Goal: Information Seeking & Learning: Learn about a topic

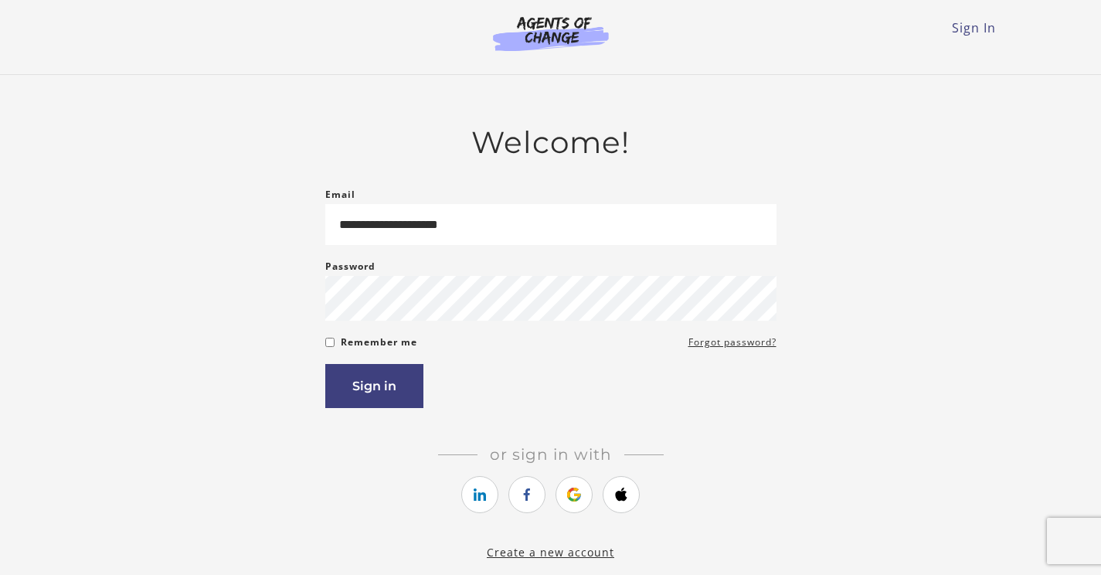
type input "**********"
click at [396, 380] on button "Sign in" at bounding box center [374, 386] width 98 height 44
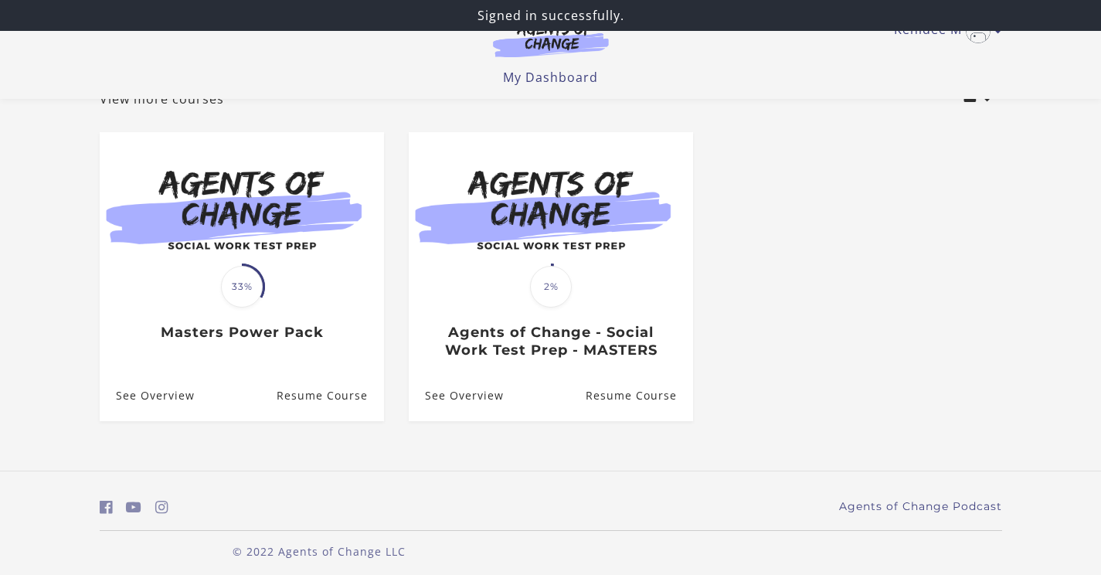
scroll to position [108, 0]
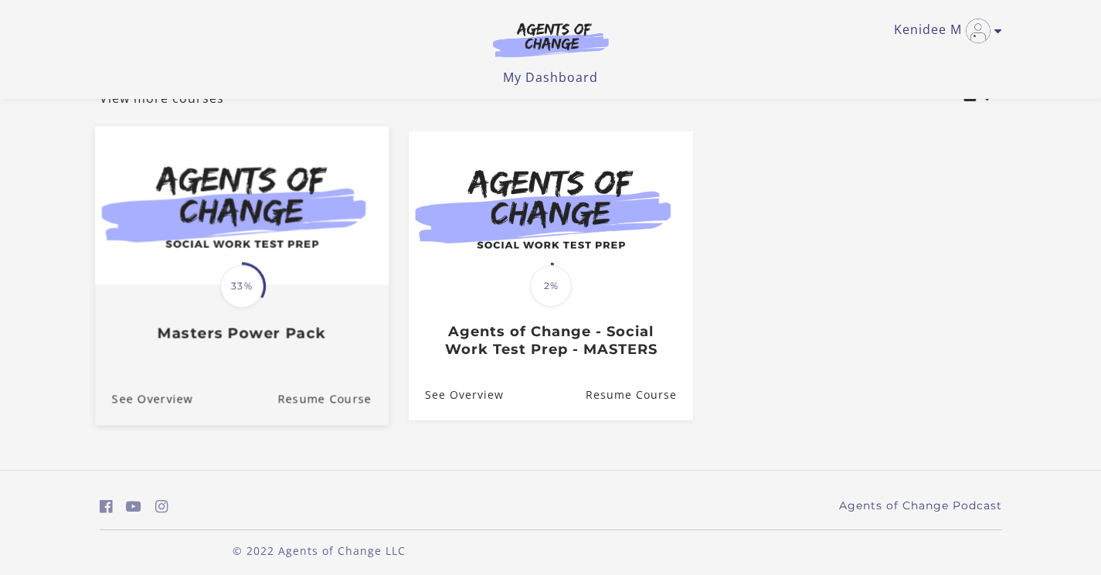
click at [226, 332] on h3 "Masters Power Pack" at bounding box center [241, 334] width 260 height 18
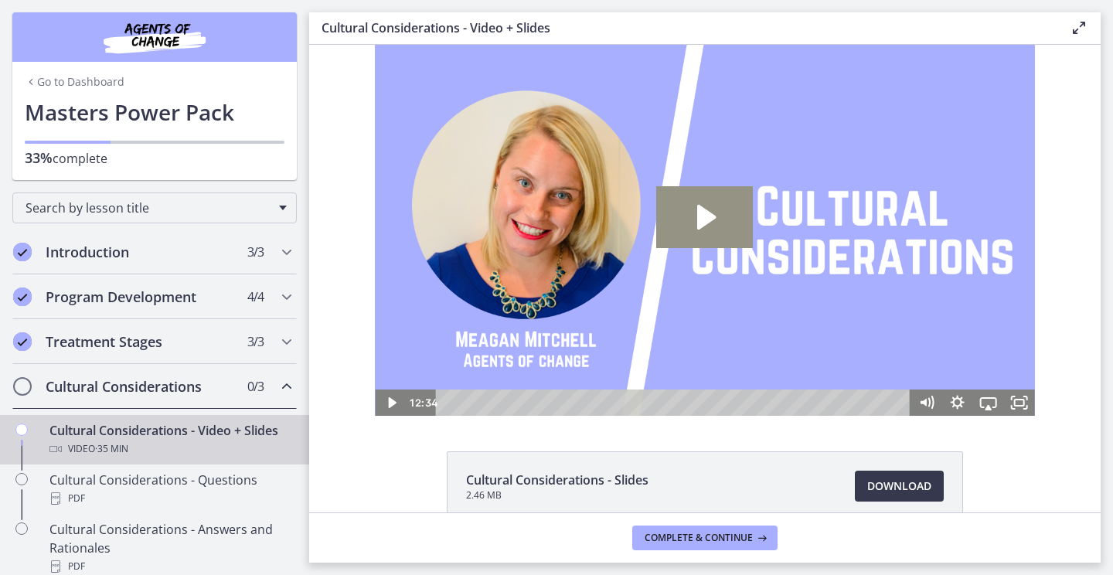
click at [700, 223] on icon "Play Video: cdsdtqi1423bm52saa00.mp4" at bounding box center [706, 217] width 19 height 25
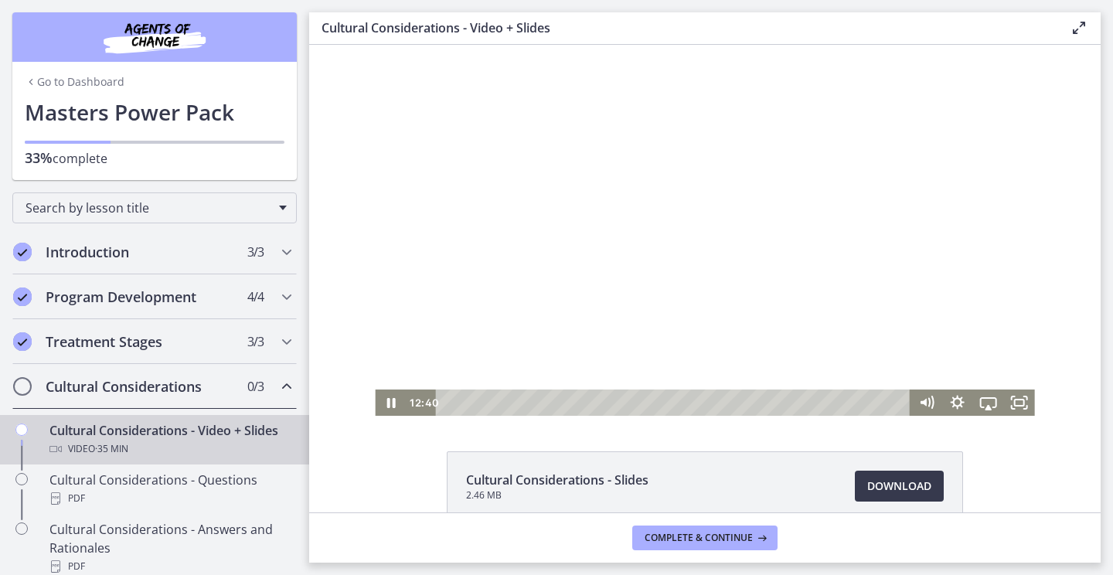
click at [831, 221] on div at bounding box center [704, 230] width 659 height 371
click at [594, 402] on div "Playbar" at bounding box center [675, 402] width 456 height 26
click at [645, 248] on div at bounding box center [704, 230] width 659 height 371
click at [589, 403] on div "11:23" at bounding box center [675, 402] width 456 height 26
click at [593, 399] on div "11:38" at bounding box center [675, 402] width 456 height 26
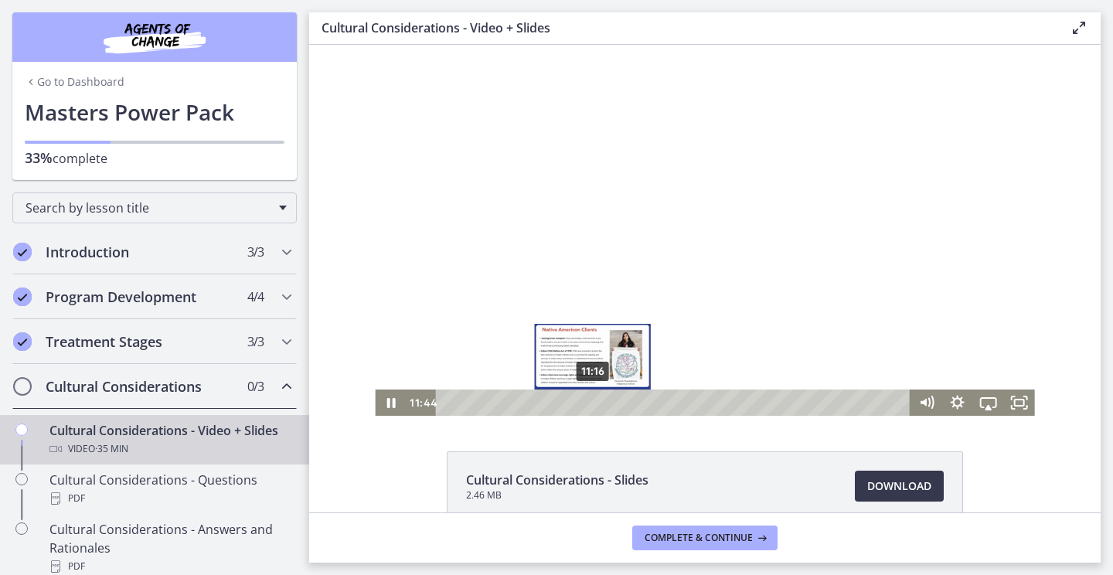
click at [587, 401] on div "11:16" at bounding box center [675, 402] width 456 height 26
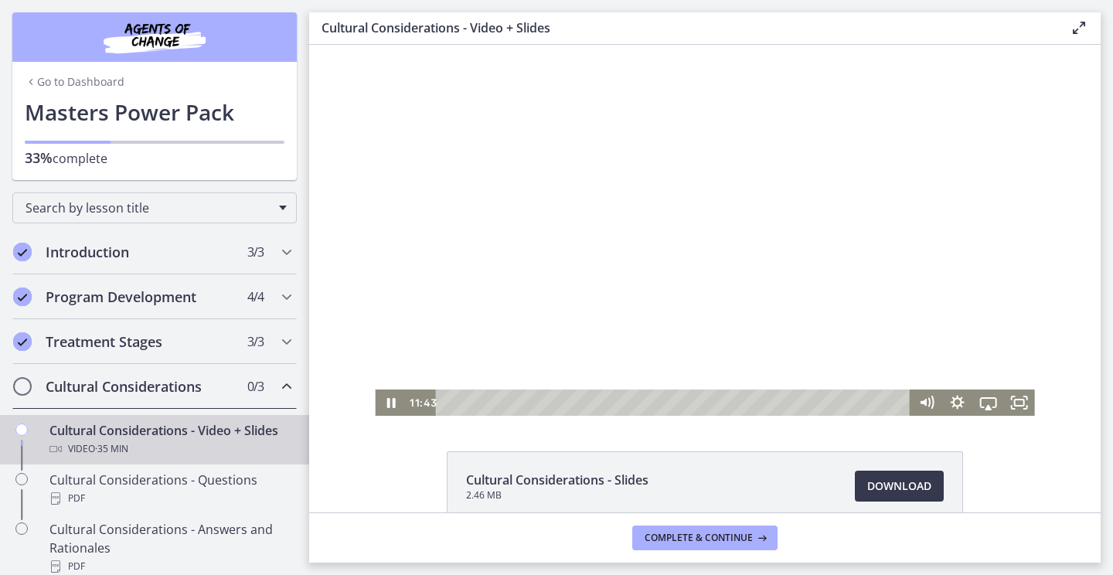
click at [617, 314] on div at bounding box center [704, 230] width 659 height 371
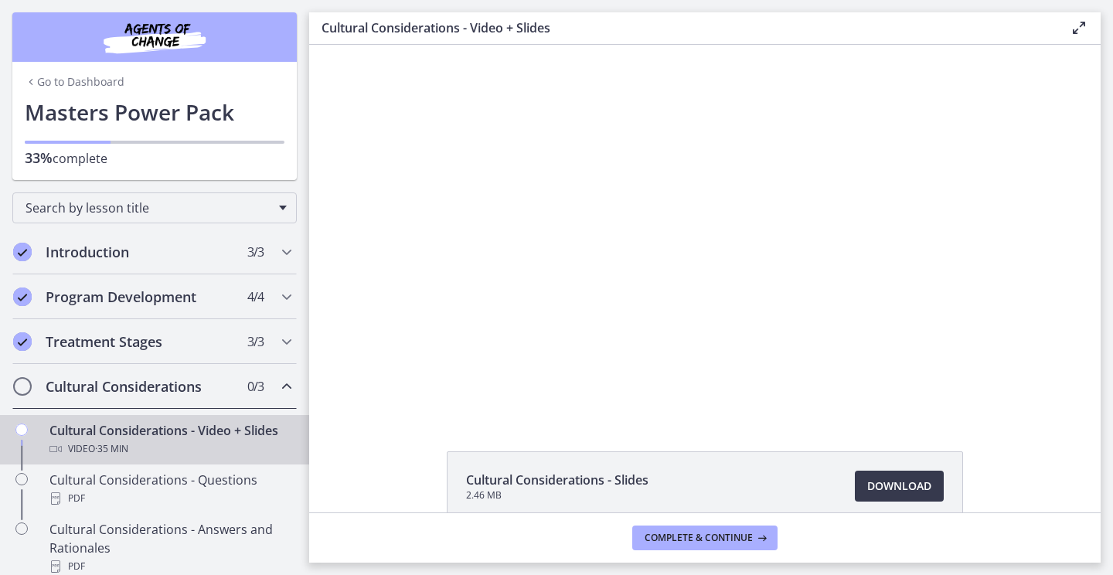
click at [617, 314] on div at bounding box center [704, 230] width 659 height 371
click at [738, 304] on div at bounding box center [704, 230] width 659 height 371
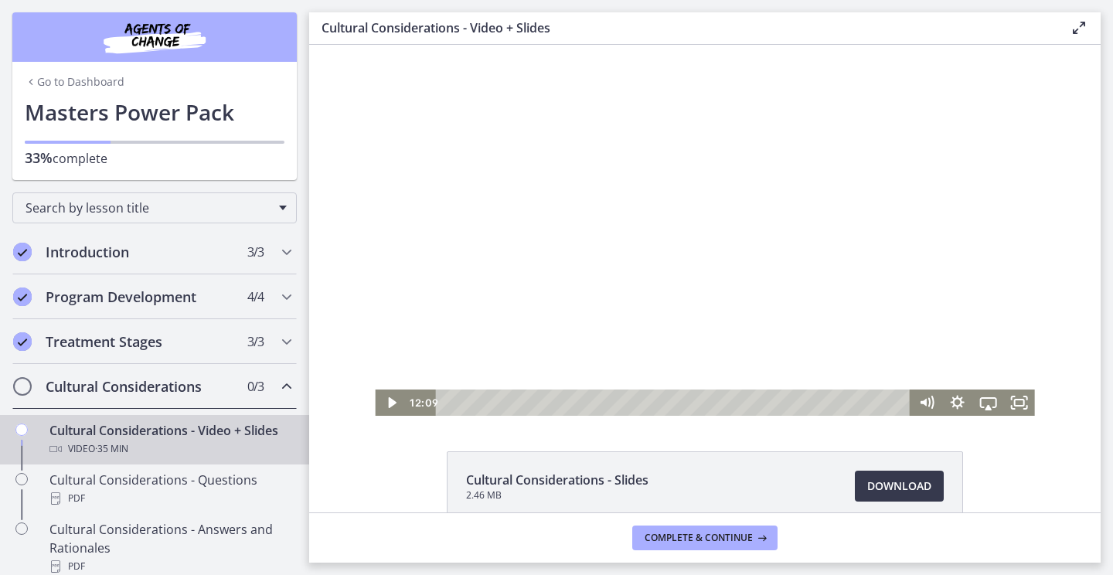
click at [508, 319] on div at bounding box center [704, 230] width 659 height 371
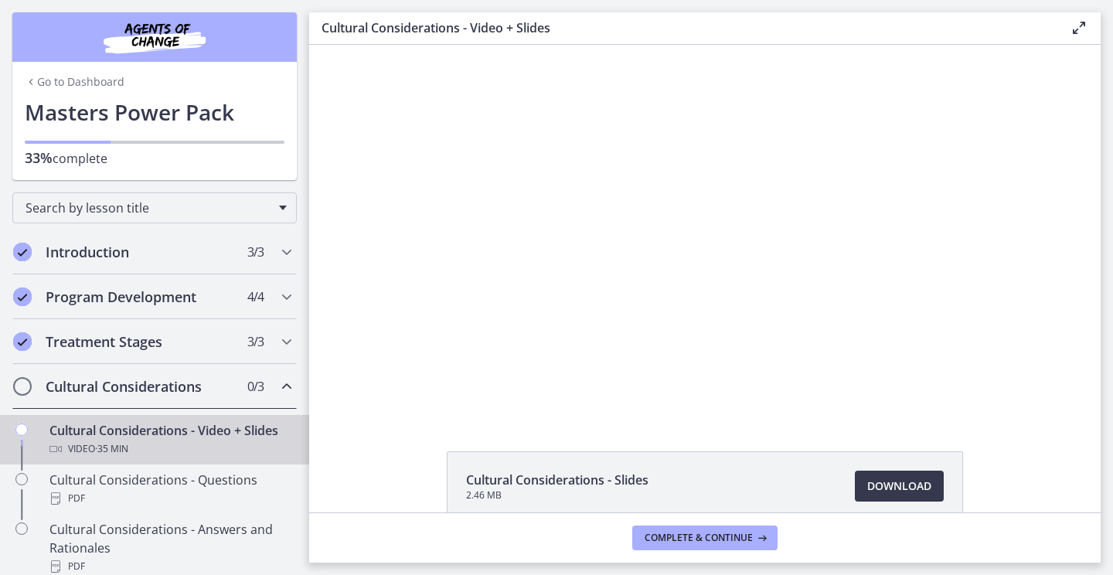
click at [508, 319] on div at bounding box center [704, 230] width 659 height 371
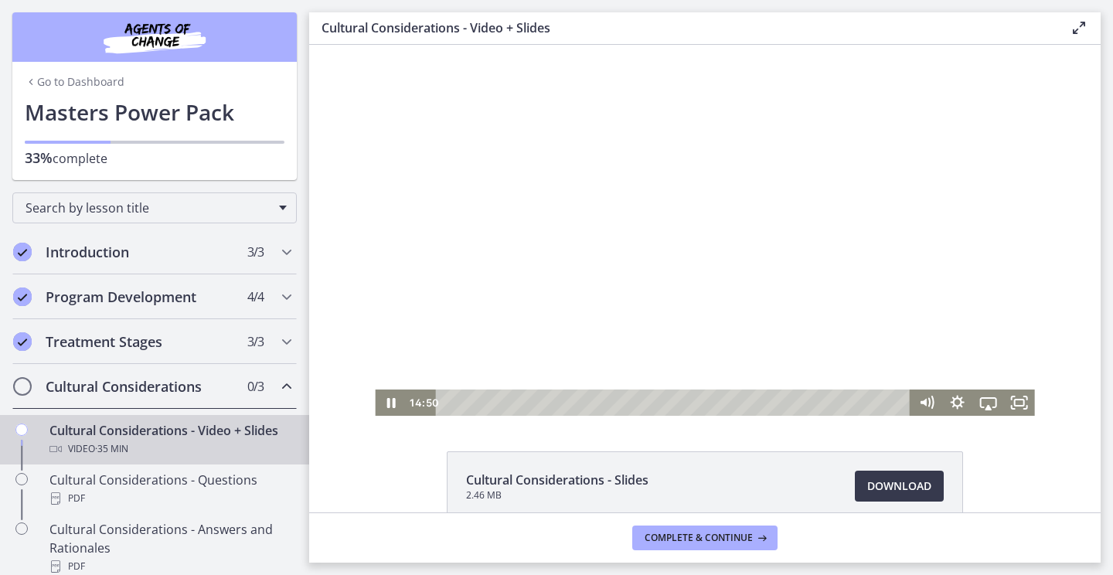
click at [910, 233] on div at bounding box center [704, 230] width 659 height 371
click at [753, 360] on div at bounding box center [704, 230] width 659 height 371
click at [816, 230] on div at bounding box center [704, 230] width 659 height 371
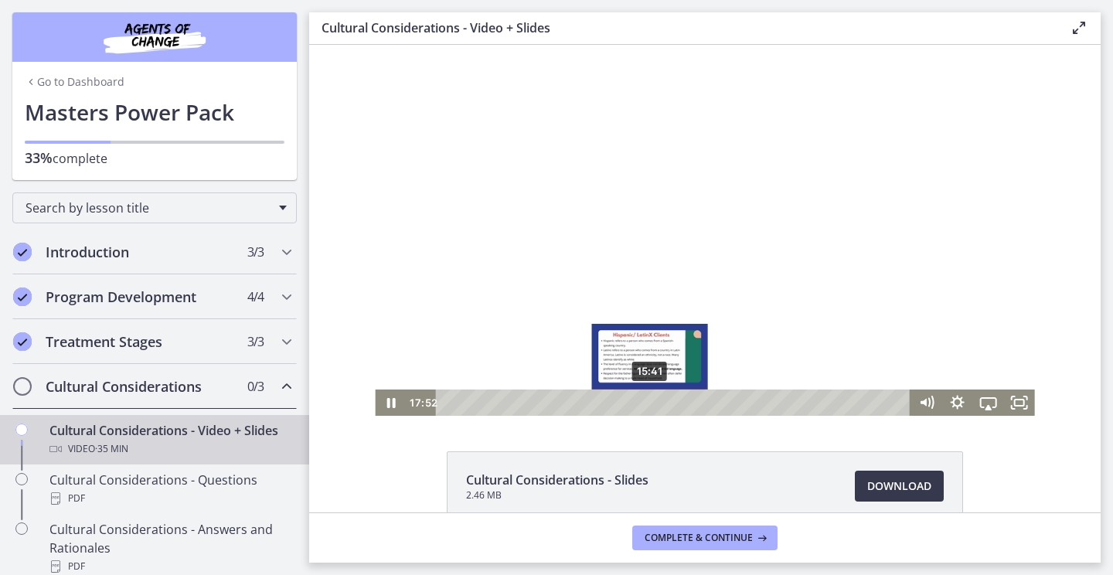
click at [644, 400] on div "15:41" at bounding box center [675, 402] width 456 height 26
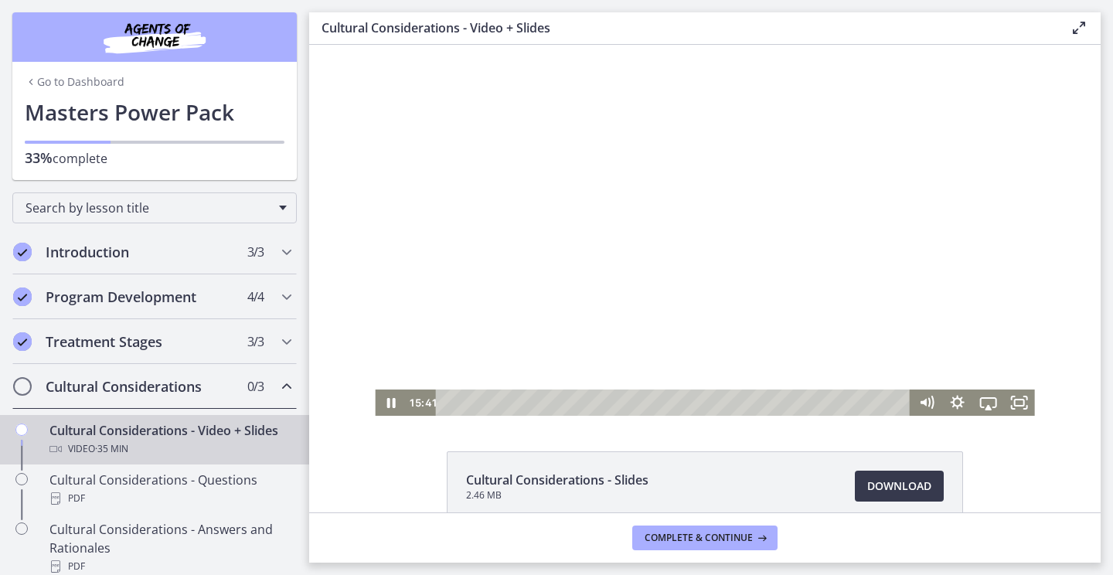
click at [692, 232] on div at bounding box center [704, 230] width 659 height 371
click at [559, 226] on div at bounding box center [704, 230] width 659 height 371
click at [671, 229] on div at bounding box center [704, 230] width 659 height 371
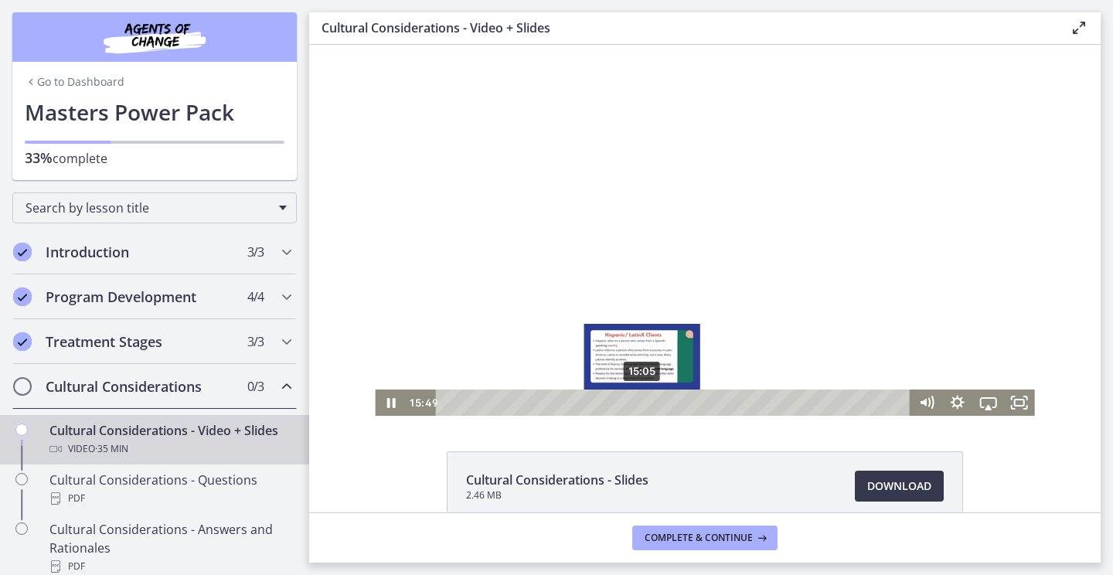
click at [637, 401] on div "15:05" at bounding box center [675, 402] width 456 height 26
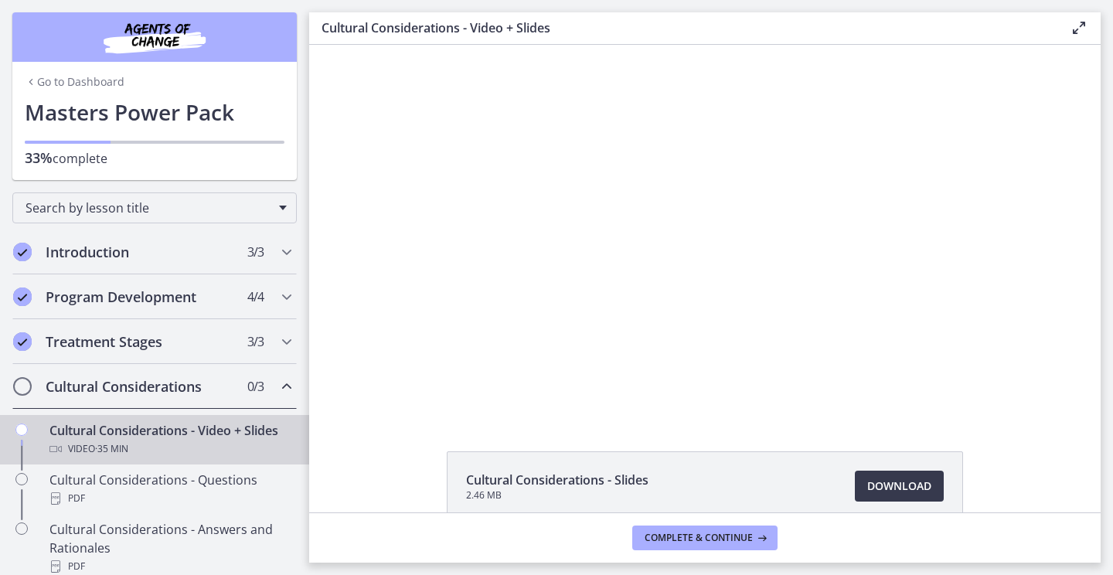
click at [814, 175] on div at bounding box center [704, 230] width 659 height 371
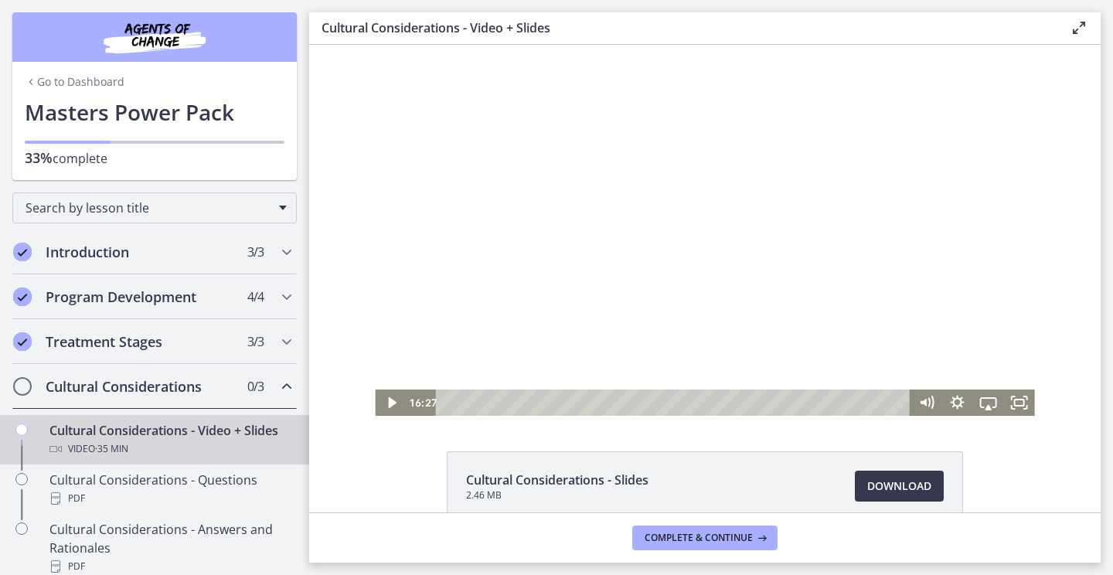
click at [804, 254] on div at bounding box center [704, 230] width 659 height 371
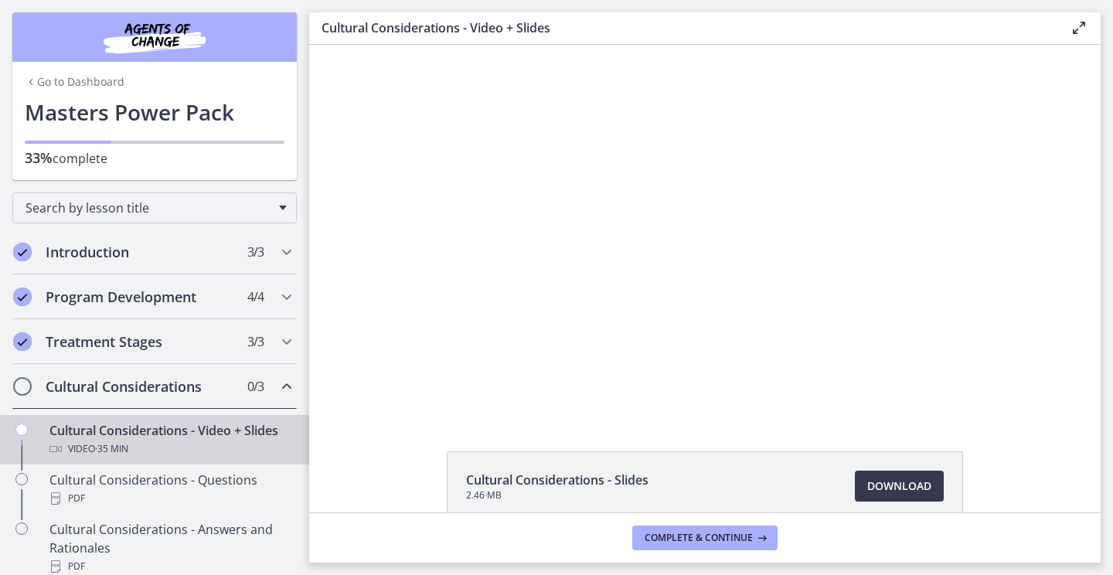
click at [934, 235] on div at bounding box center [704, 230] width 659 height 371
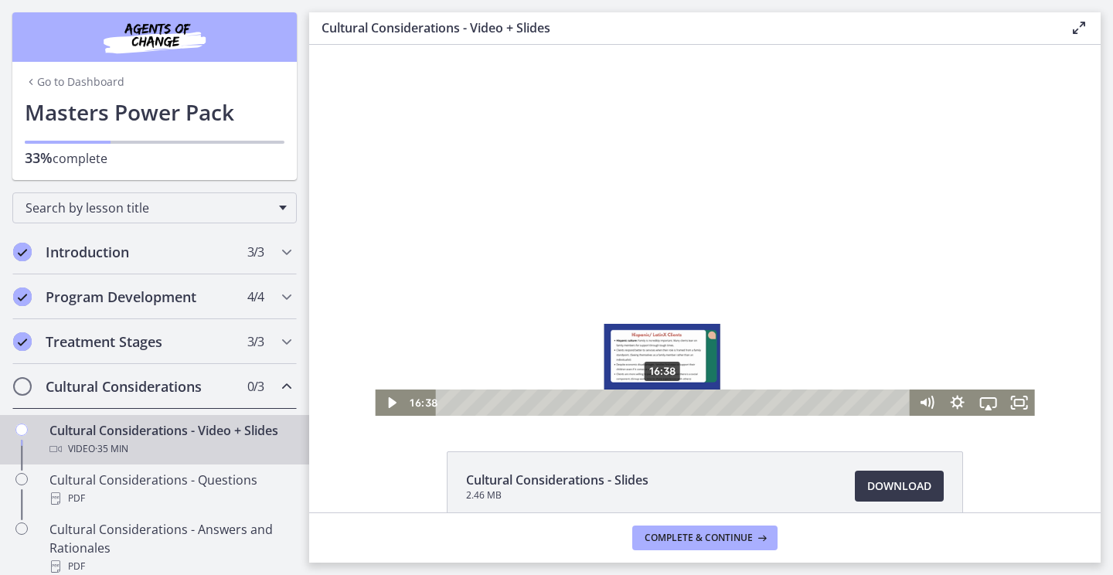
click at [658, 402] on div "Playbar" at bounding box center [662, 402] width 8 height 8
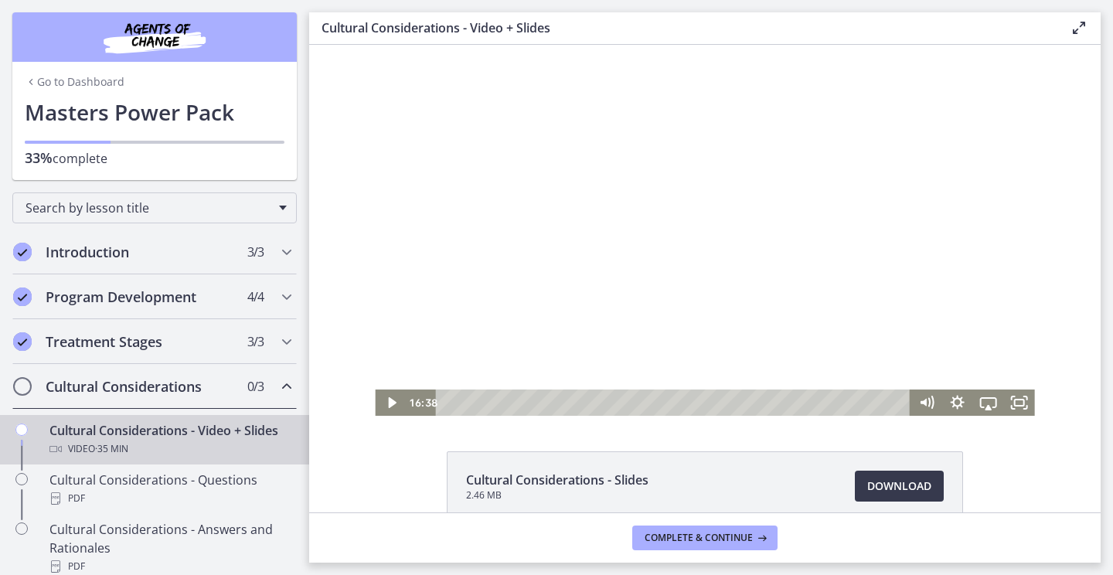
click at [810, 223] on div at bounding box center [704, 230] width 659 height 371
click at [733, 195] on div at bounding box center [704, 230] width 659 height 371
click at [644, 328] on div at bounding box center [704, 230] width 659 height 371
click at [770, 167] on div at bounding box center [704, 230] width 659 height 371
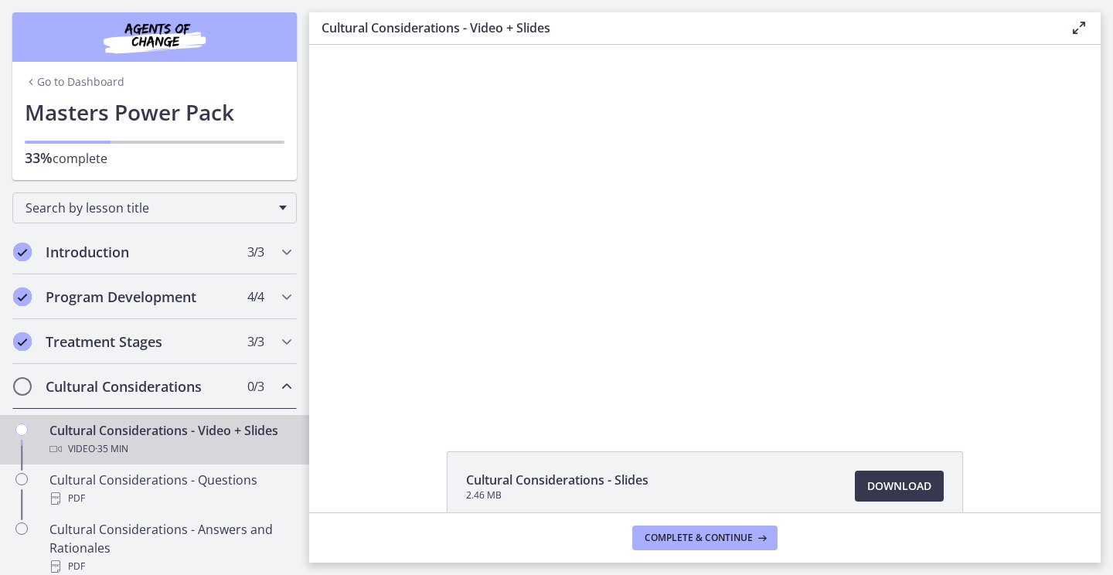
click at [770, 167] on div at bounding box center [704, 230] width 659 height 371
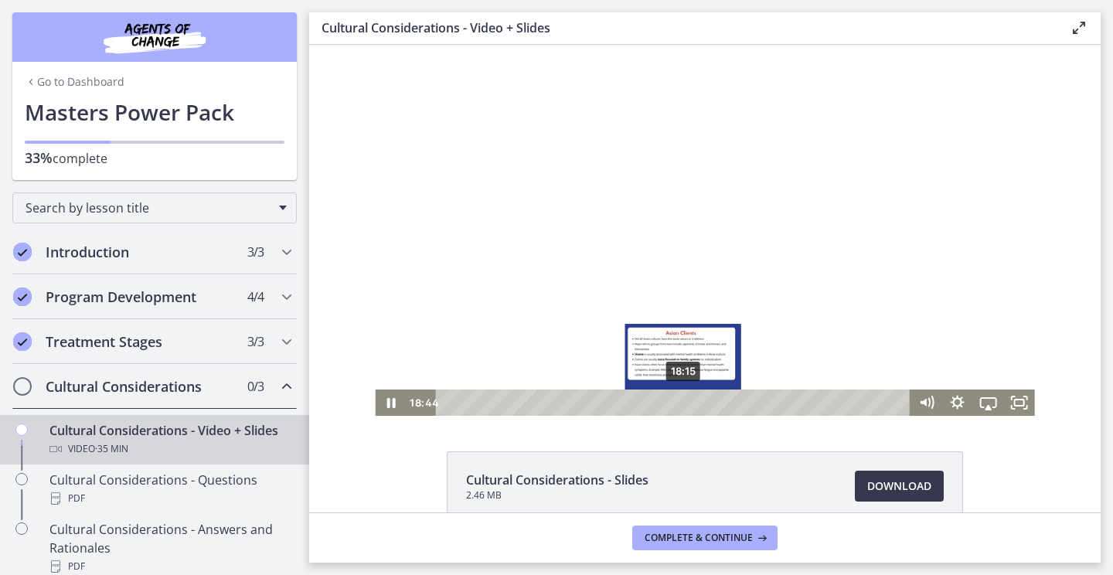
click at [678, 402] on div "18:15" at bounding box center [675, 402] width 456 height 26
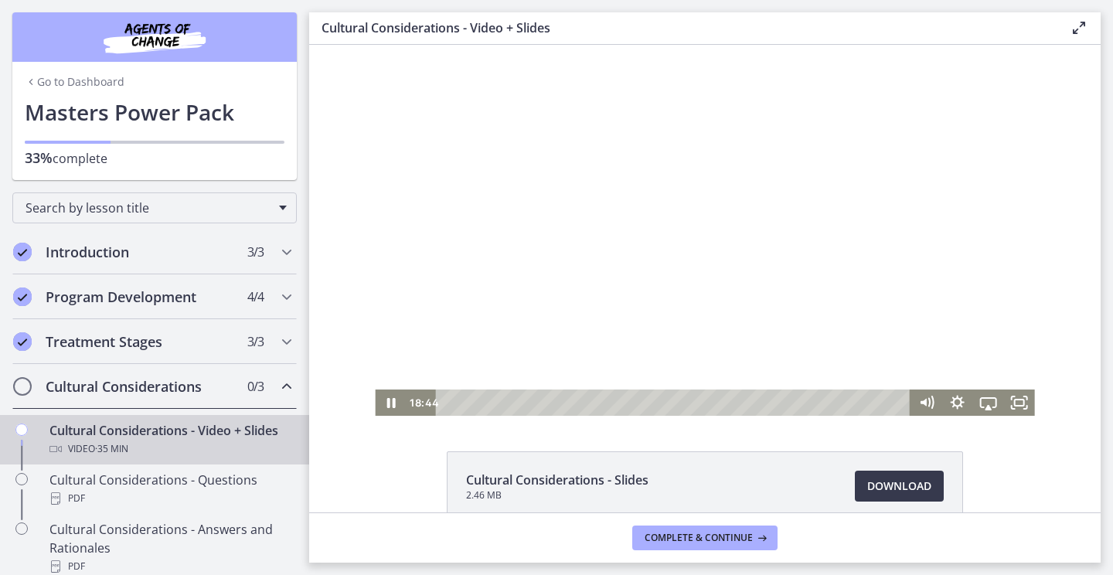
click at [786, 281] on div at bounding box center [704, 230] width 659 height 371
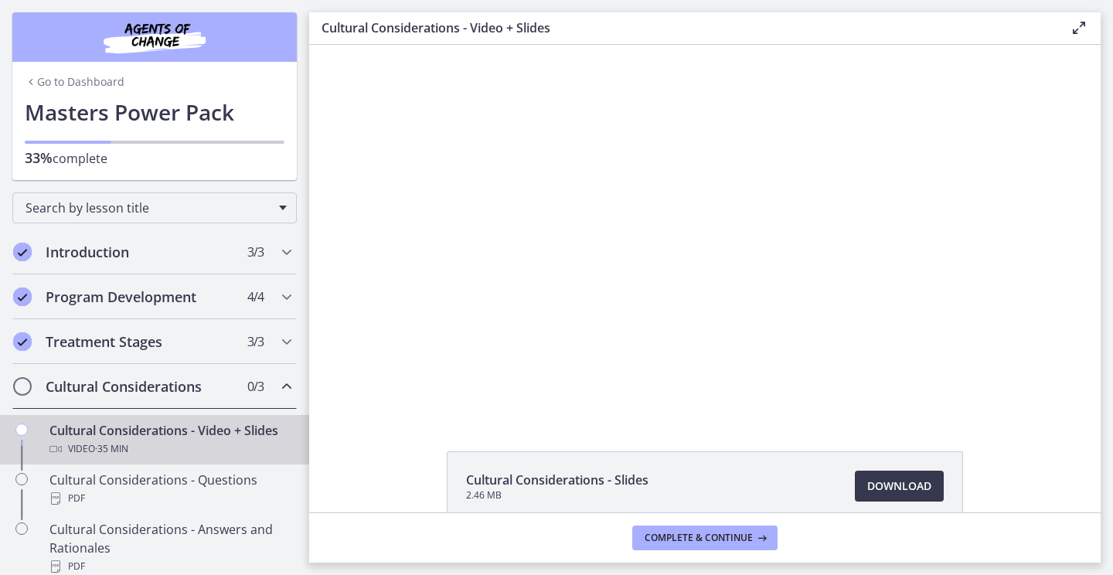
click at [786, 281] on div at bounding box center [704, 230] width 659 height 371
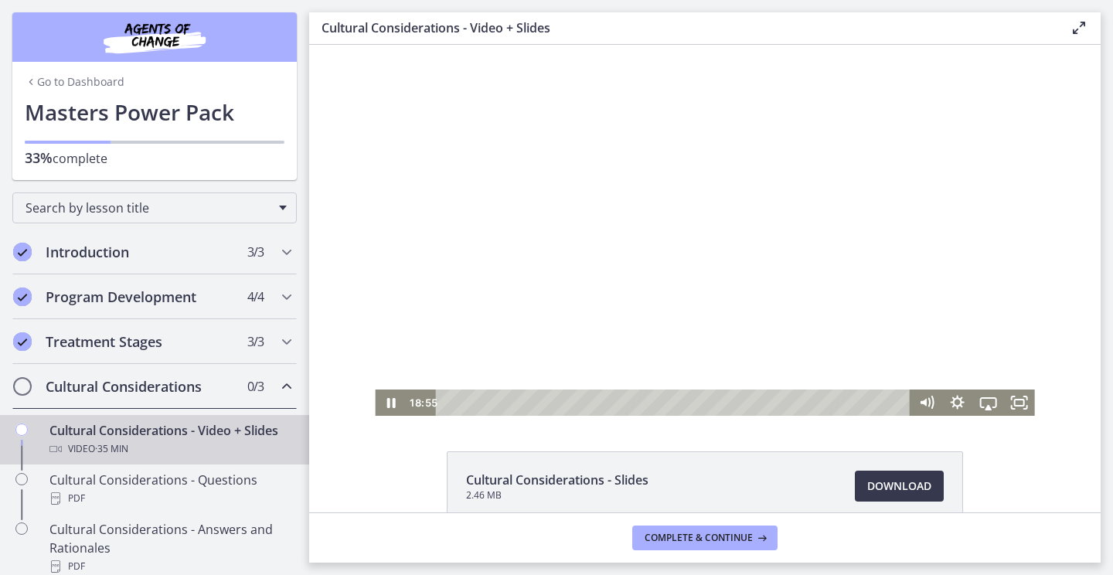
click at [861, 355] on div at bounding box center [704, 230] width 659 height 371
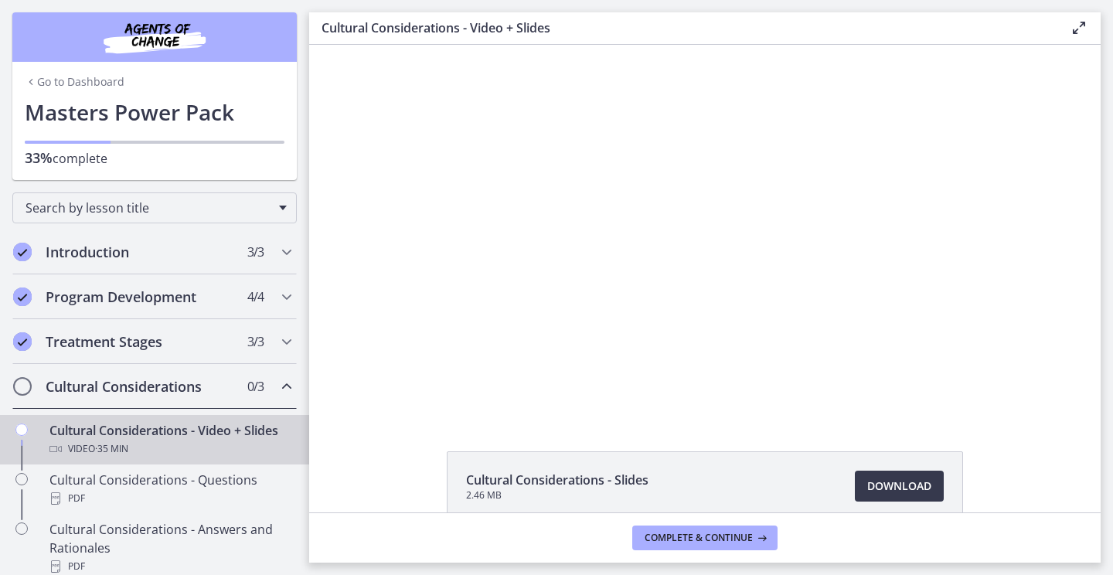
click at [861, 355] on div at bounding box center [704, 230] width 659 height 371
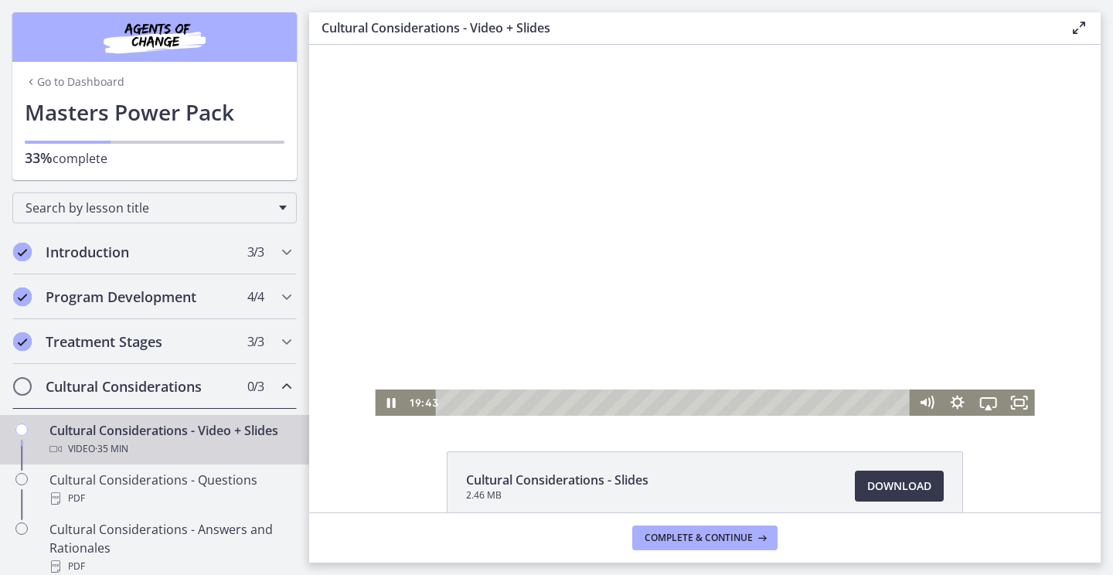
click at [879, 334] on div at bounding box center [704, 230] width 659 height 371
click at [834, 314] on div at bounding box center [704, 230] width 659 height 371
click at [827, 278] on div at bounding box center [704, 230] width 659 height 371
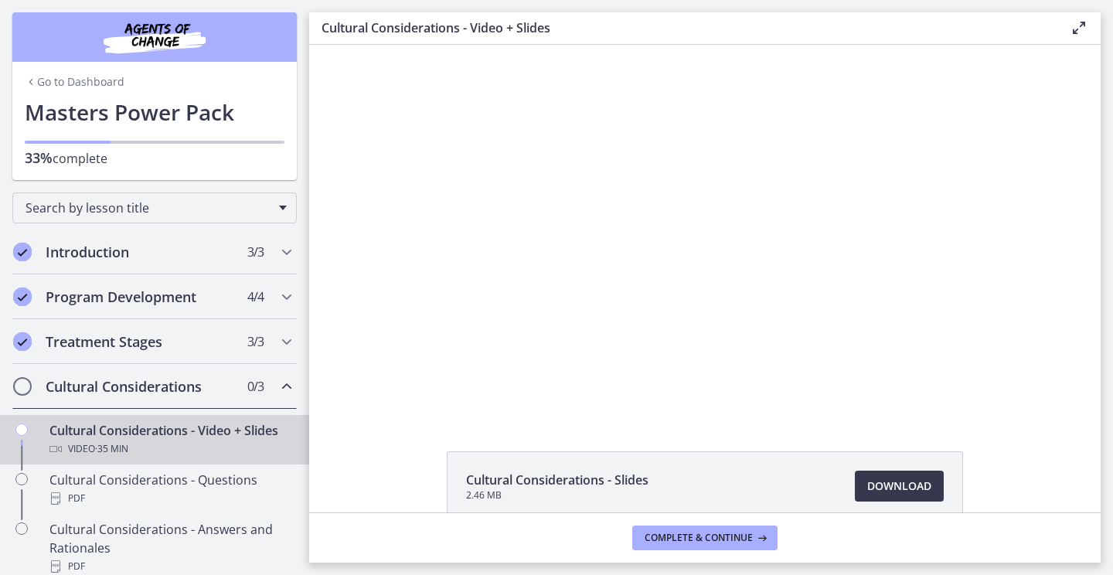
click at [827, 278] on div at bounding box center [704, 230] width 659 height 371
click at [868, 261] on div at bounding box center [704, 230] width 659 height 371
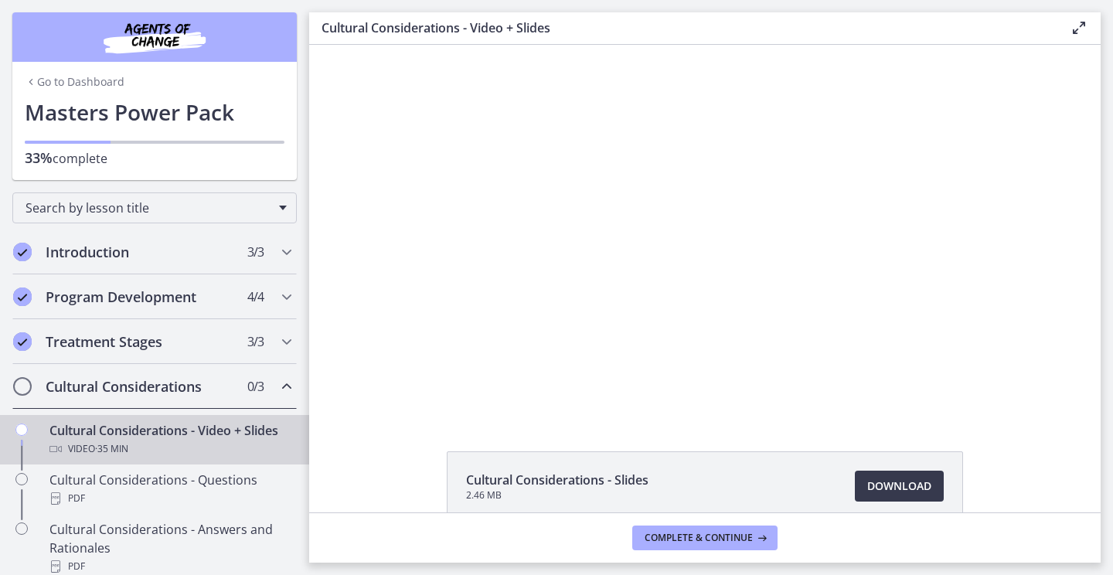
click at [909, 252] on div at bounding box center [704, 230] width 659 height 371
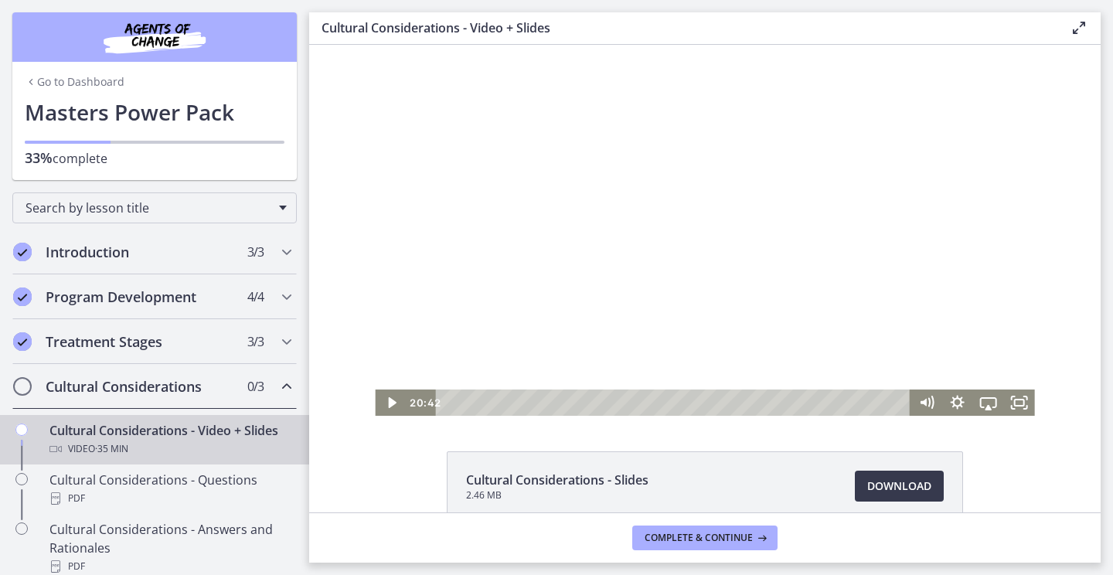
click at [909, 252] on div at bounding box center [704, 230] width 659 height 371
click at [892, 266] on div at bounding box center [704, 230] width 659 height 371
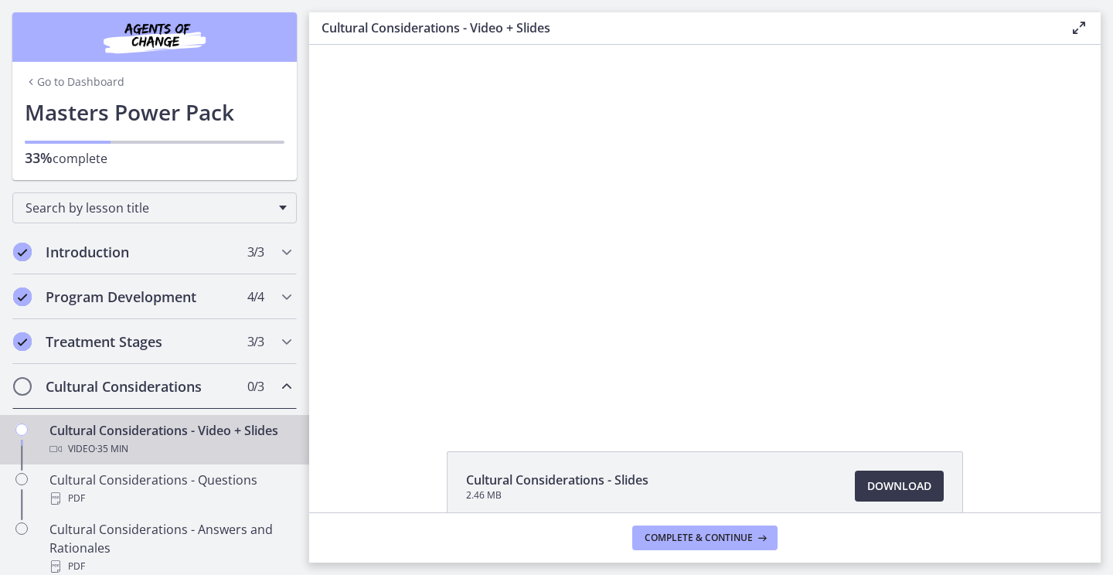
click at [892, 266] on div at bounding box center [704, 230] width 659 height 371
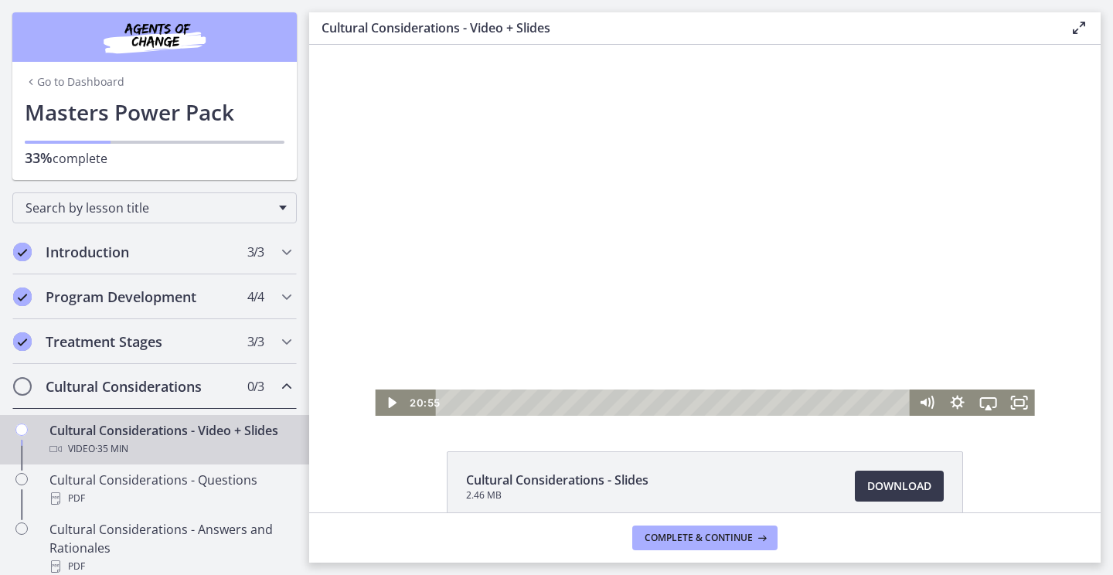
click at [841, 234] on div at bounding box center [704, 230] width 659 height 371
click at [775, 247] on div at bounding box center [704, 230] width 659 height 371
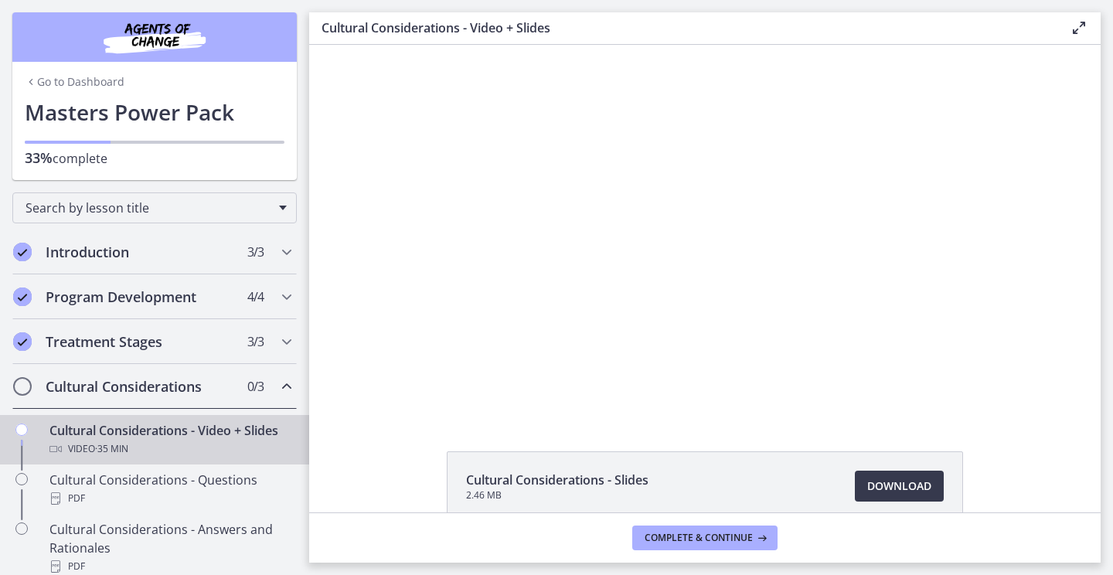
click at [775, 247] on div at bounding box center [704, 230] width 659 height 371
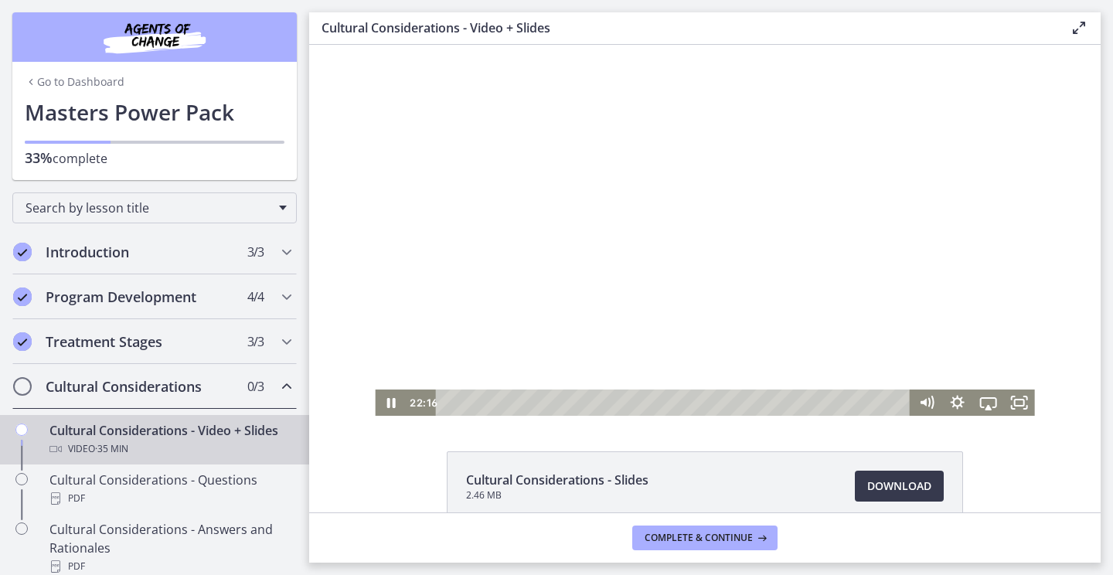
click at [900, 268] on div at bounding box center [704, 230] width 659 height 371
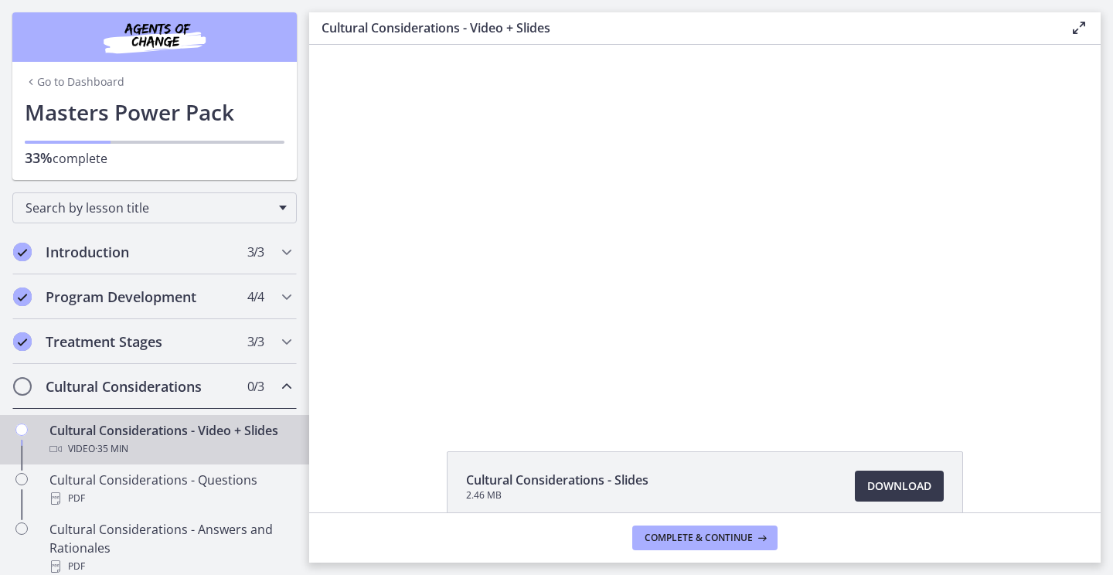
click at [900, 268] on div at bounding box center [704, 230] width 659 height 371
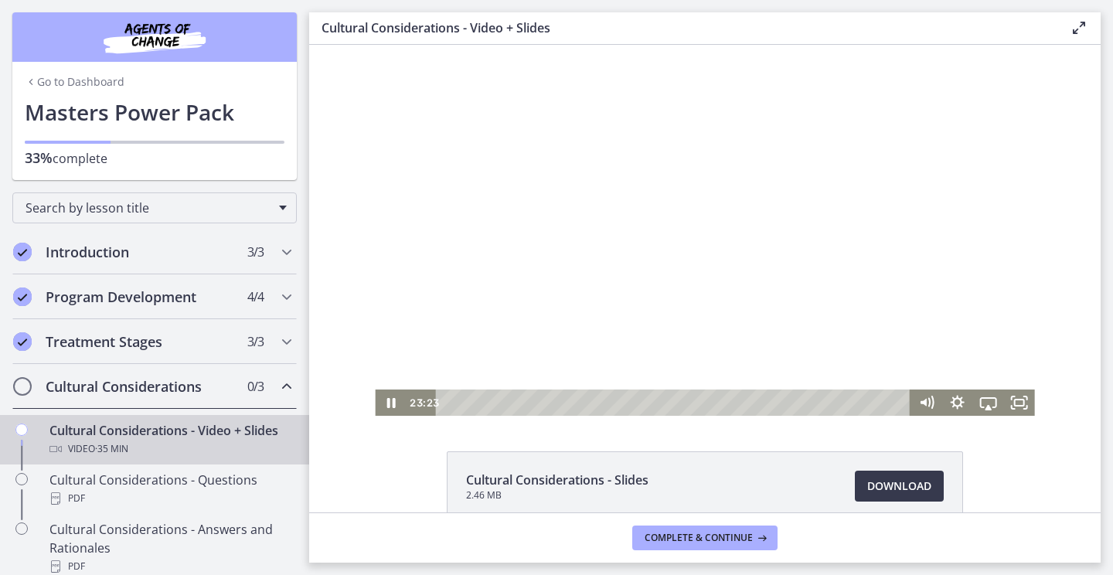
click at [862, 226] on div at bounding box center [704, 230] width 659 height 371
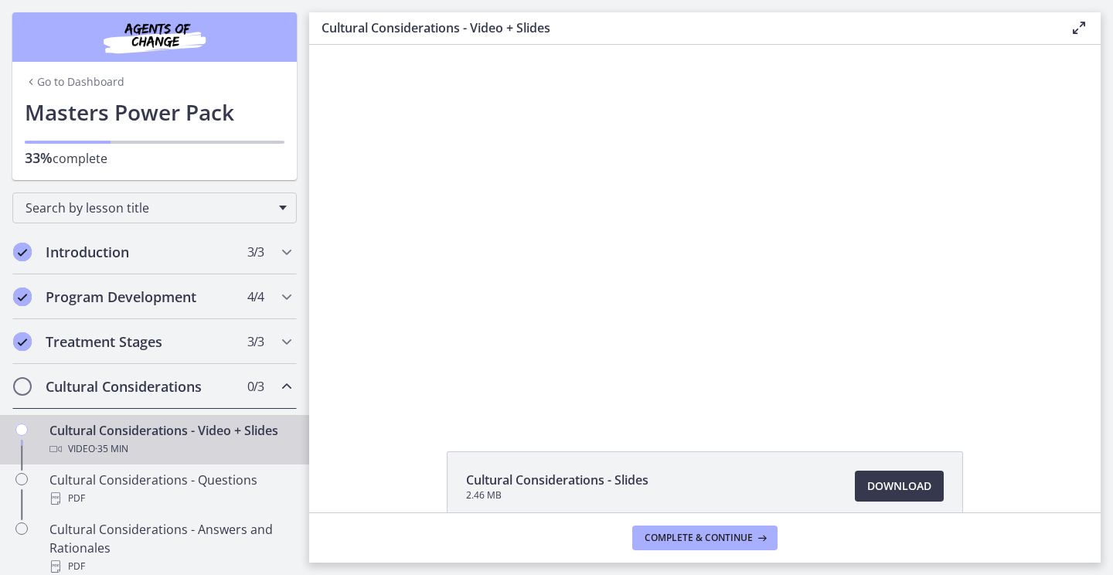
click at [862, 226] on div at bounding box center [704, 230] width 659 height 371
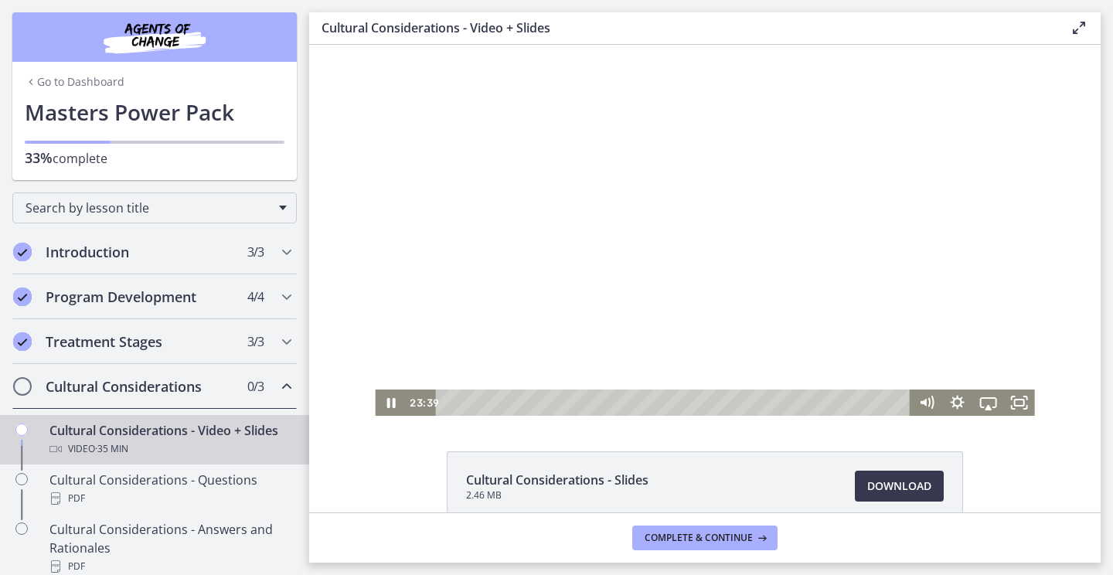
click at [816, 209] on div at bounding box center [704, 230] width 659 height 371
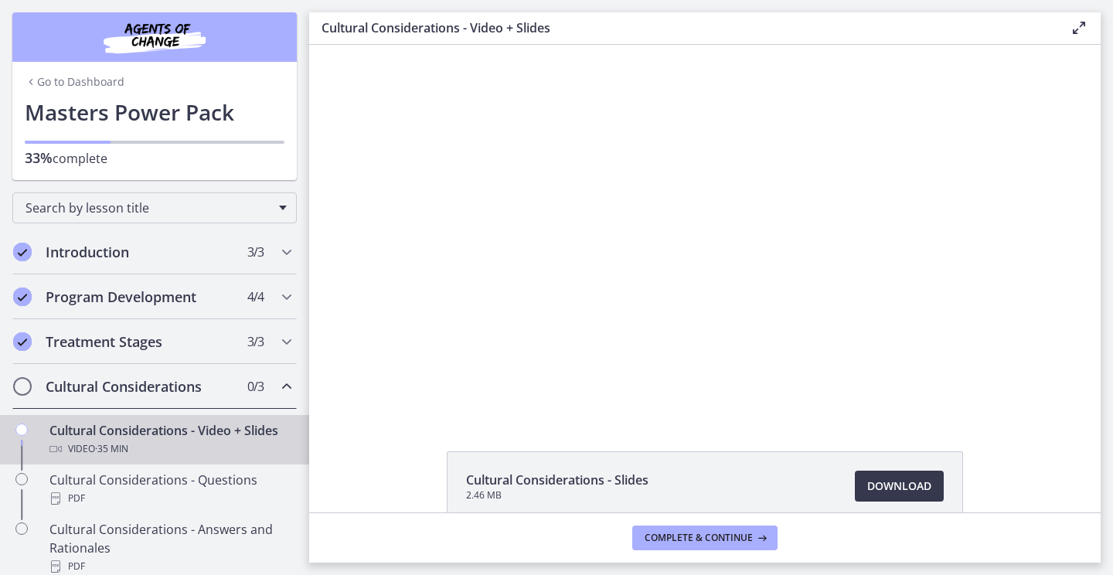
click at [816, 209] on div at bounding box center [704, 230] width 659 height 371
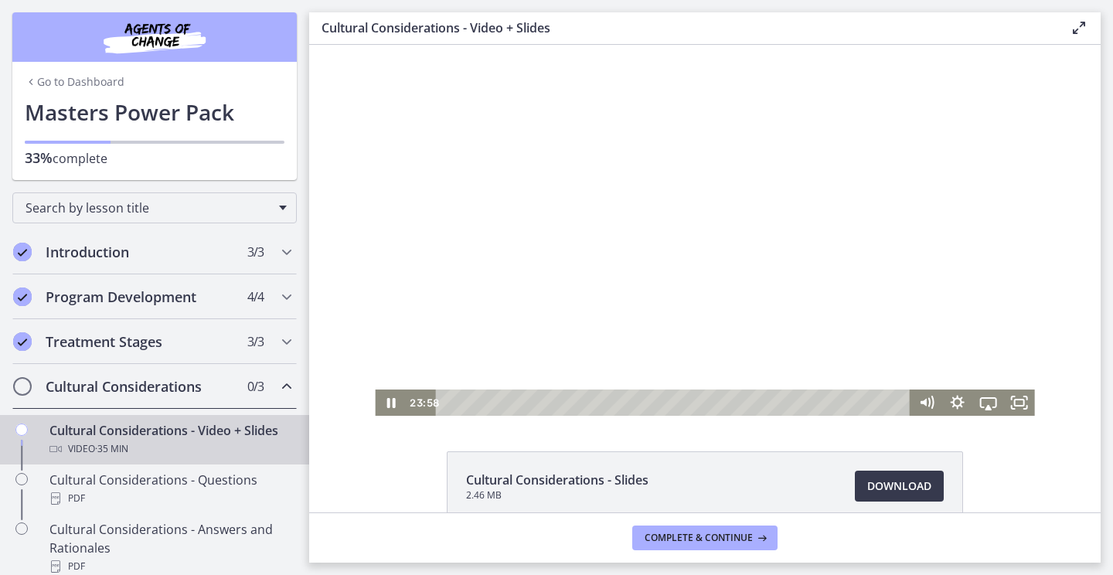
click at [803, 373] on div at bounding box center [704, 230] width 659 height 371
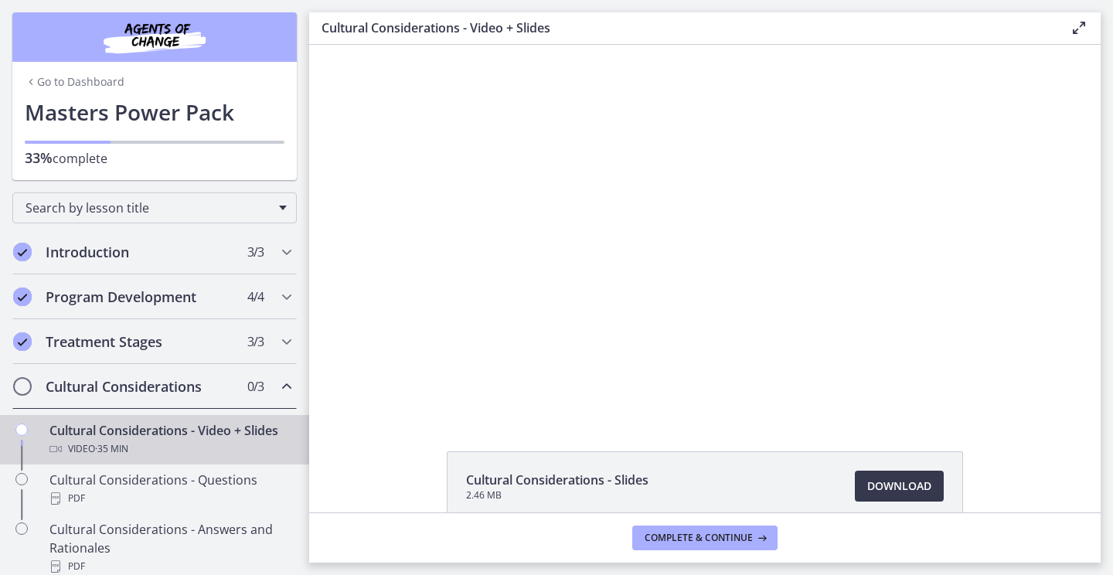
click at [803, 373] on div at bounding box center [704, 230] width 659 height 371
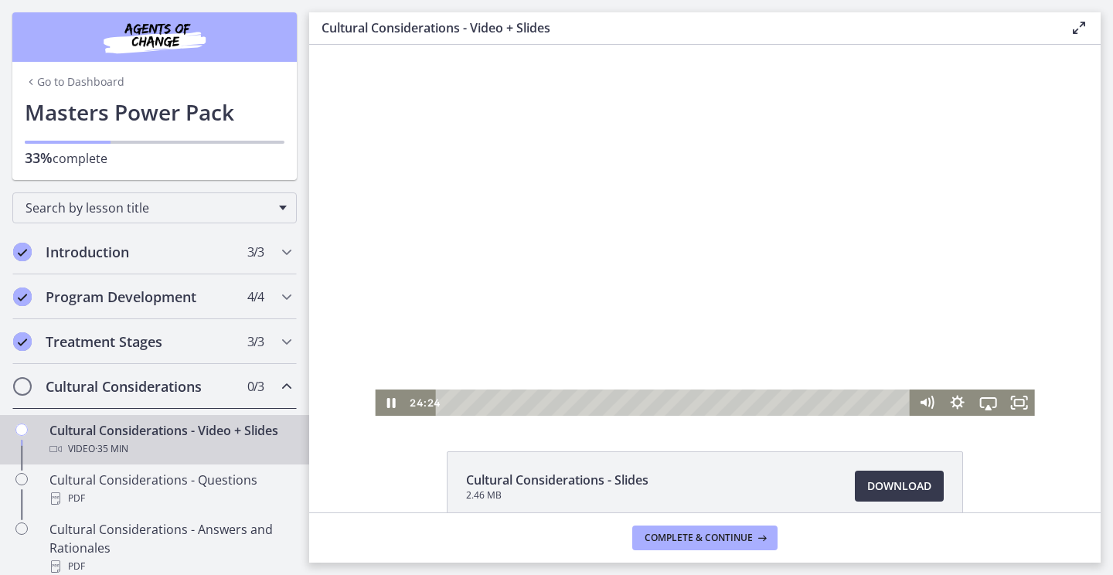
click at [787, 291] on div at bounding box center [704, 230] width 659 height 371
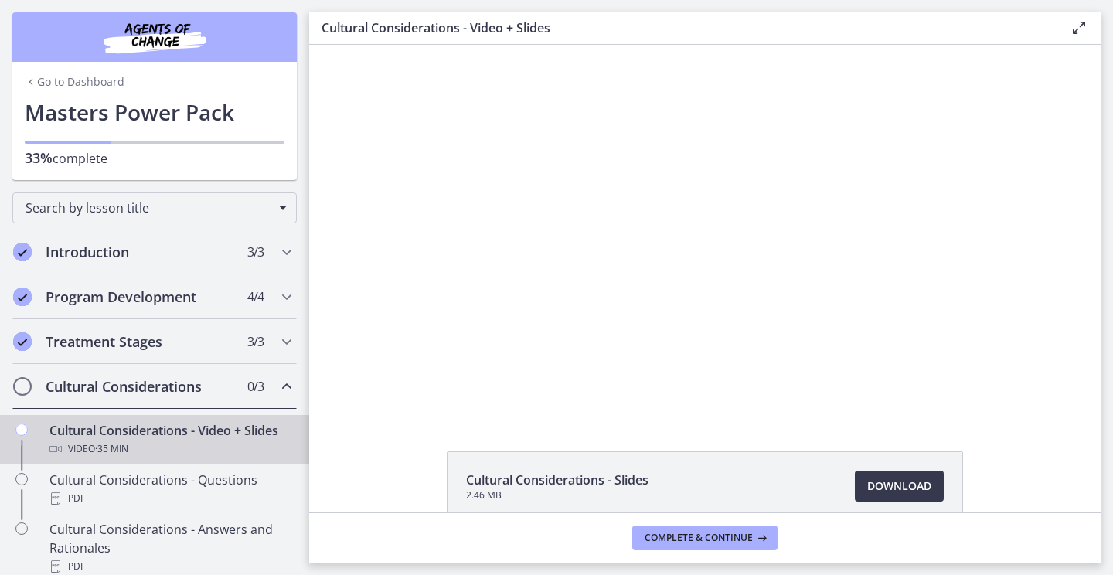
click at [787, 291] on div at bounding box center [704, 230] width 659 height 371
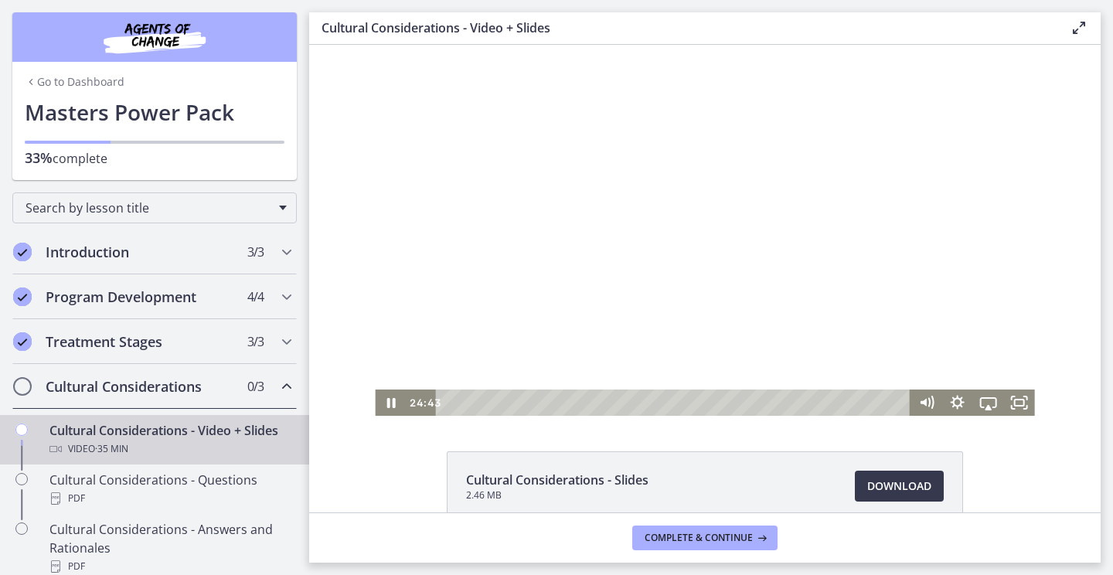
click at [787, 293] on div at bounding box center [704, 230] width 659 height 371
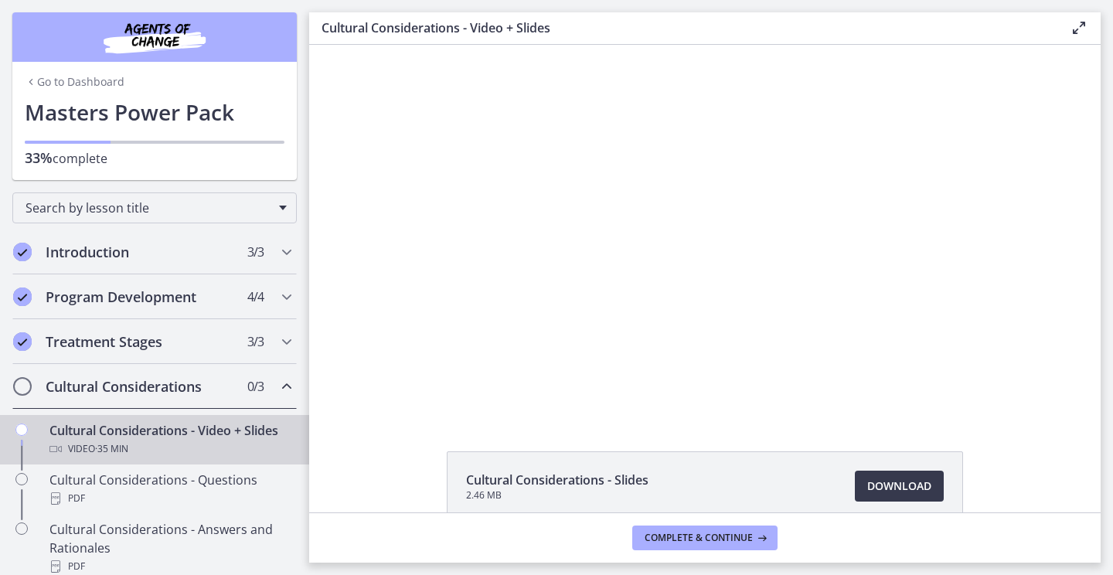
click at [787, 293] on div at bounding box center [704, 230] width 659 height 371
click at [788, 293] on div at bounding box center [704, 230] width 659 height 371
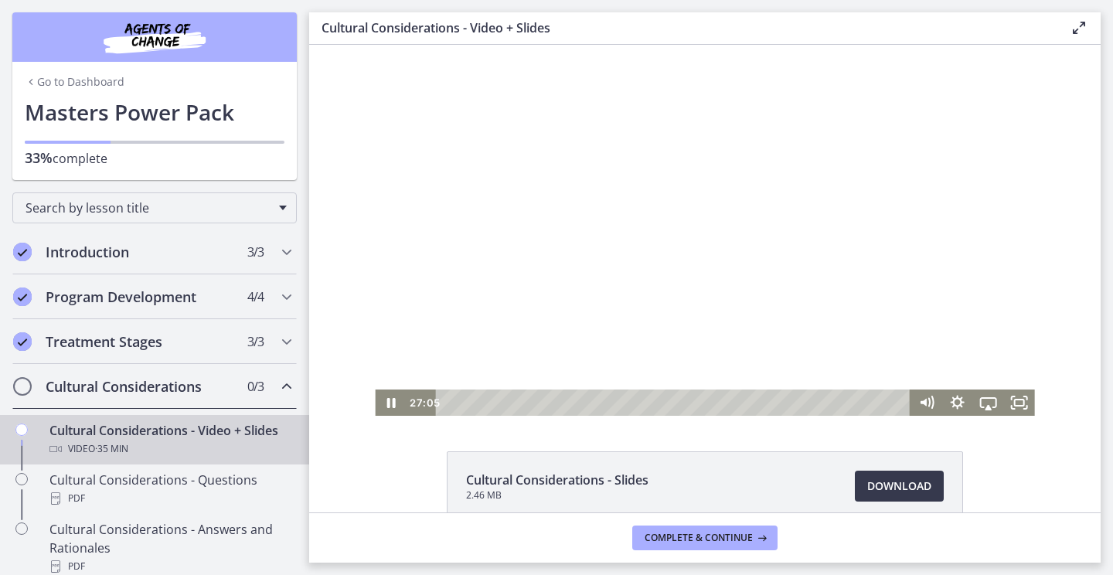
click at [846, 274] on div at bounding box center [704, 230] width 659 height 371
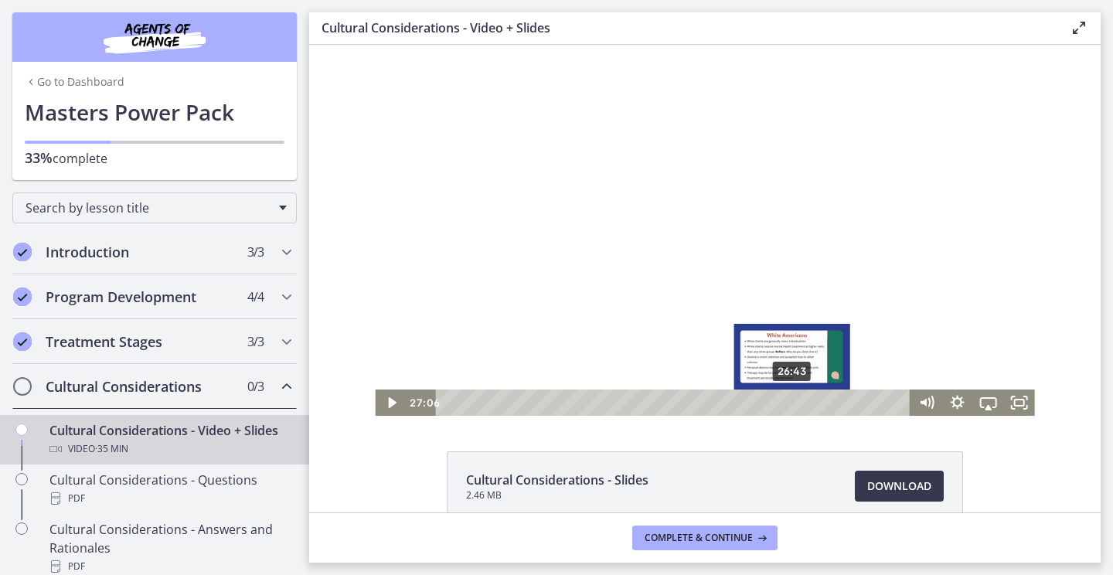
click at [793, 402] on div "Playbar" at bounding box center [797, 402] width 8 height 8
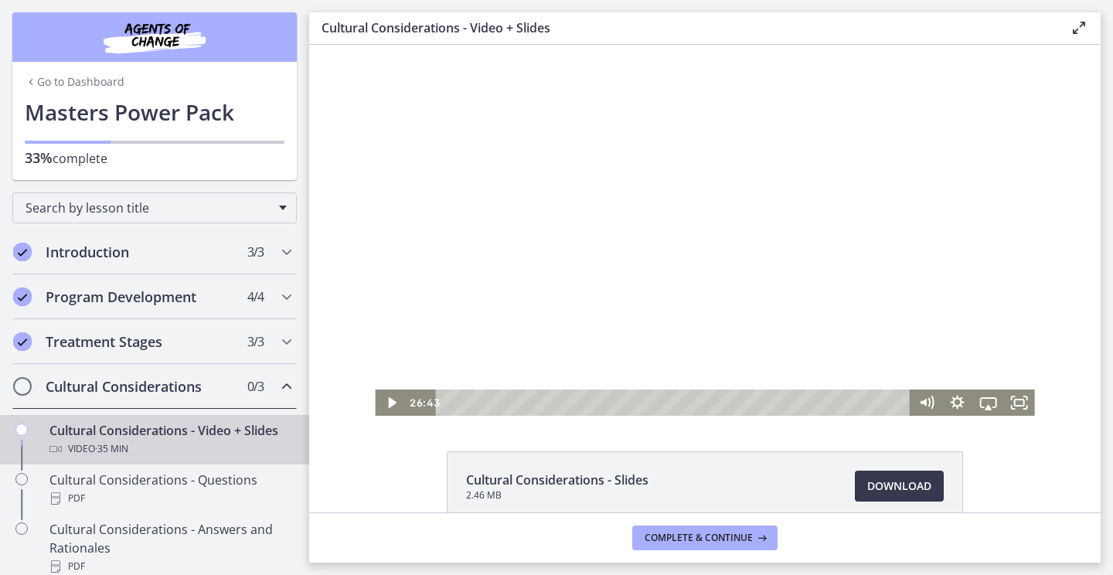
click at [807, 294] on div at bounding box center [704, 230] width 659 height 371
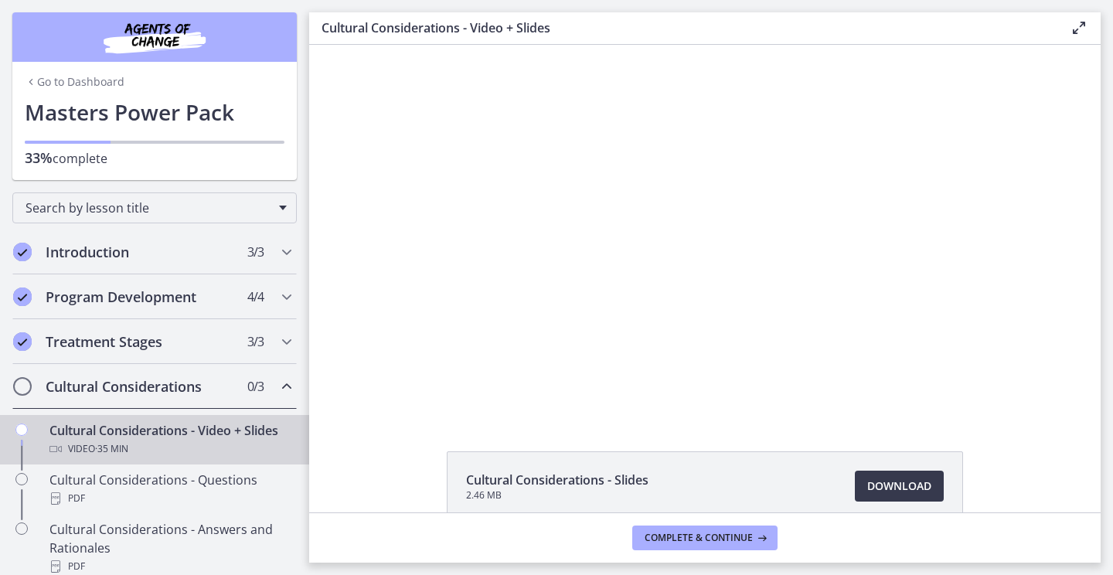
click at [807, 294] on div at bounding box center [704, 230] width 659 height 371
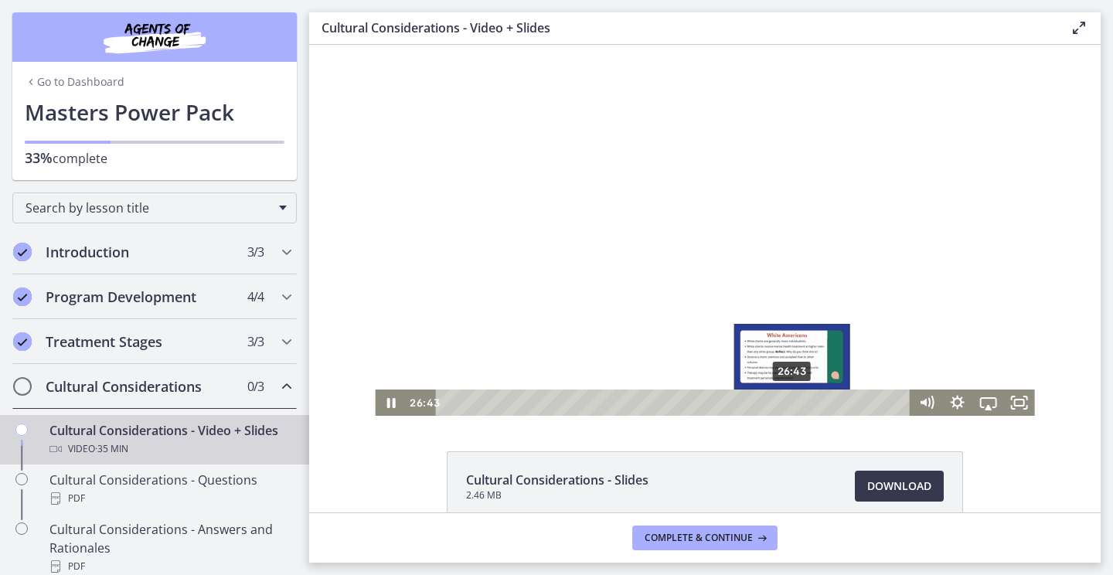
click at [787, 404] on div "Playbar" at bounding box center [791, 402] width 8 height 8
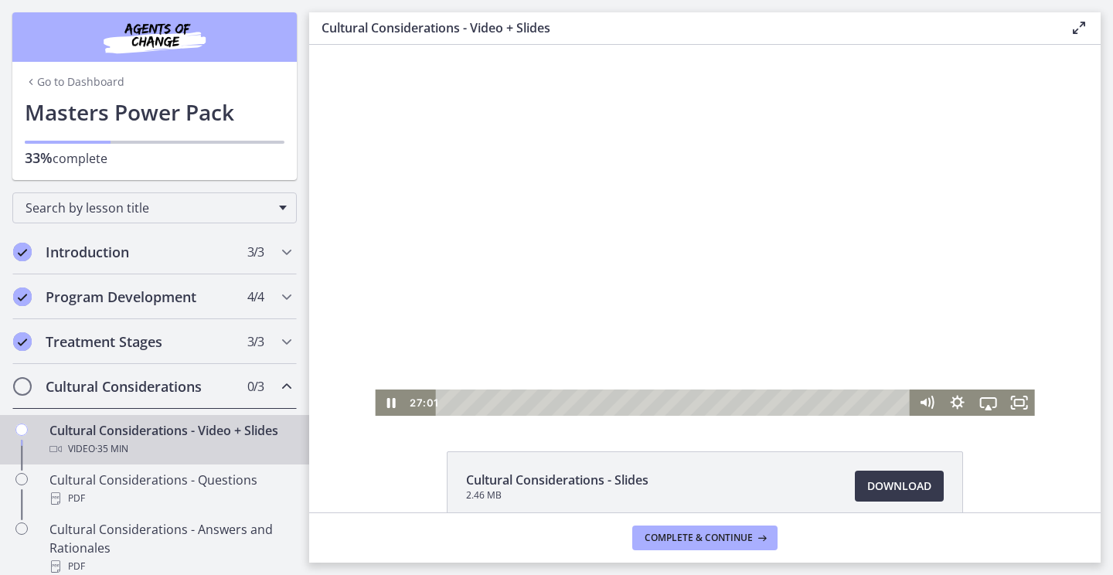
click at [762, 214] on div at bounding box center [704, 230] width 659 height 371
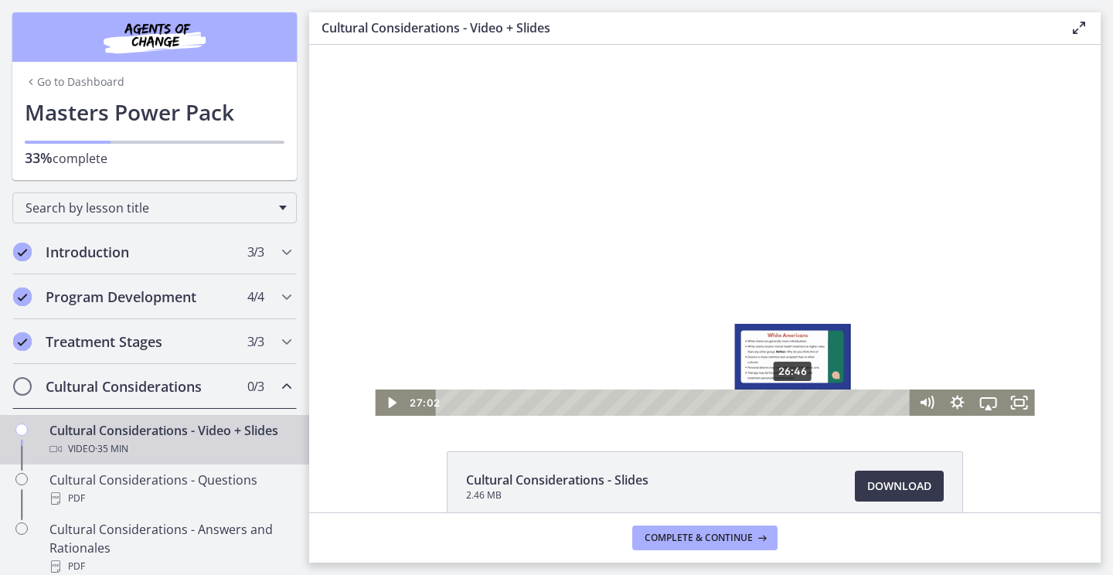
click at [792, 403] on div "Playbar" at bounding box center [796, 402] width 8 height 8
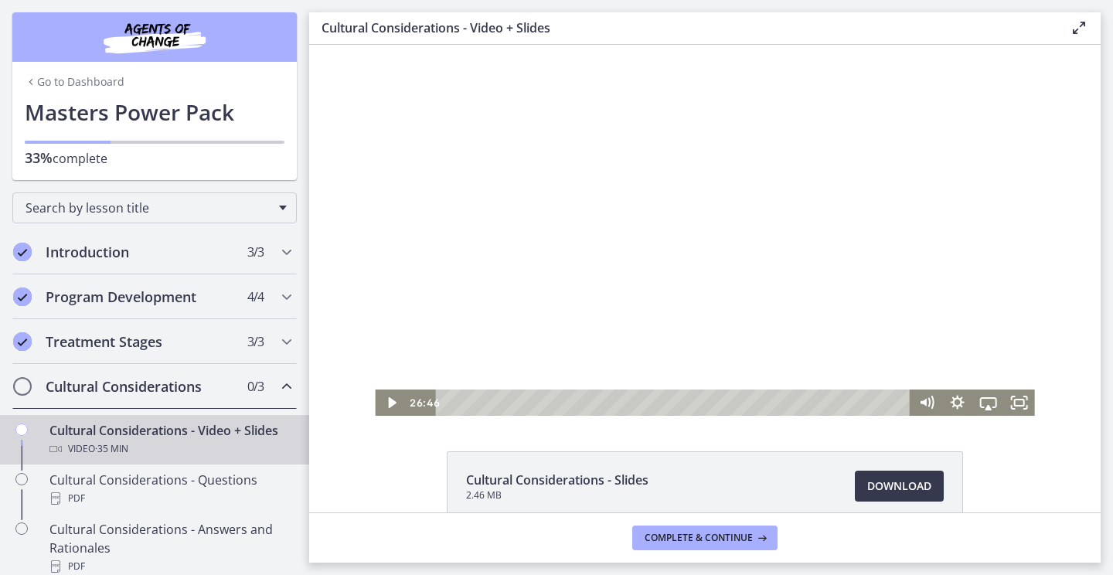
click at [723, 244] on div at bounding box center [704, 230] width 659 height 371
click at [693, 235] on div at bounding box center [704, 230] width 659 height 371
click at [670, 219] on div at bounding box center [704, 230] width 659 height 371
click at [688, 248] on div at bounding box center [704, 230] width 659 height 371
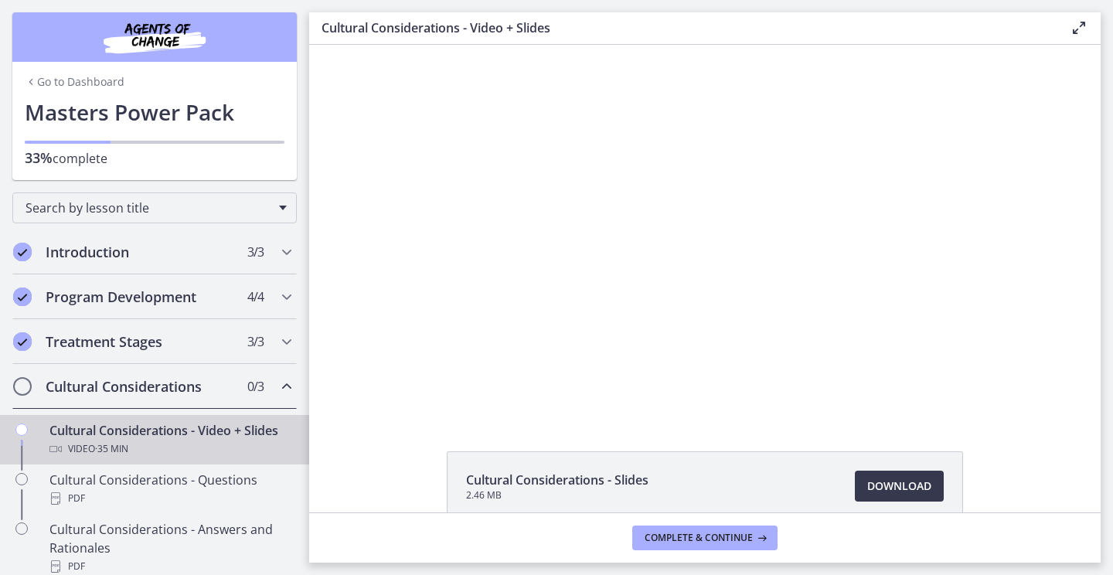
click at [688, 248] on div at bounding box center [704, 230] width 659 height 371
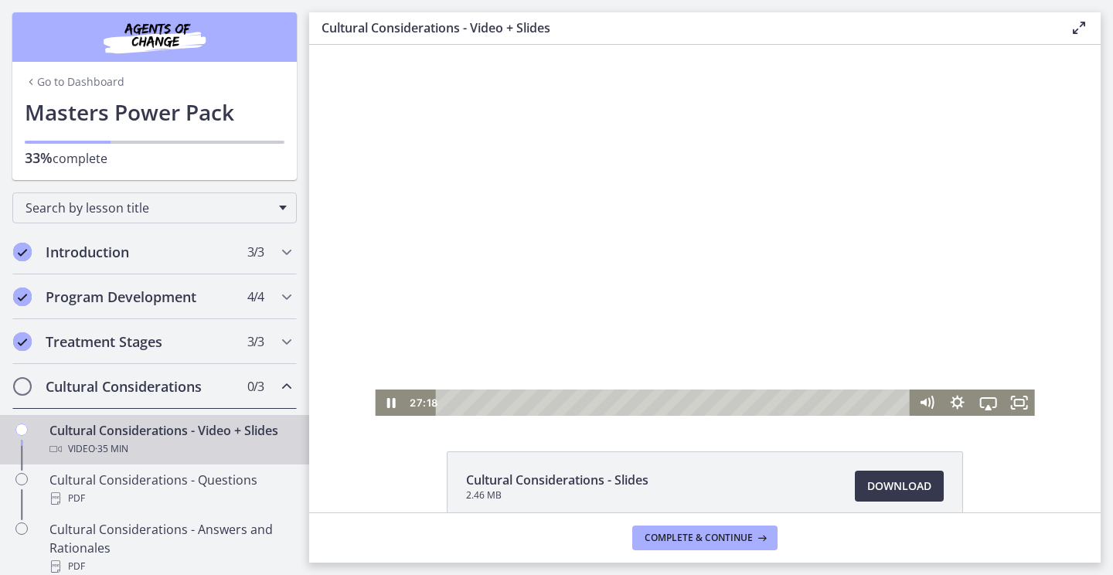
click at [685, 244] on div at bounding box center [704, 230] width 659 height 371
click at [596, 253] on div at bounding box center [704, 230] width 659 height 371
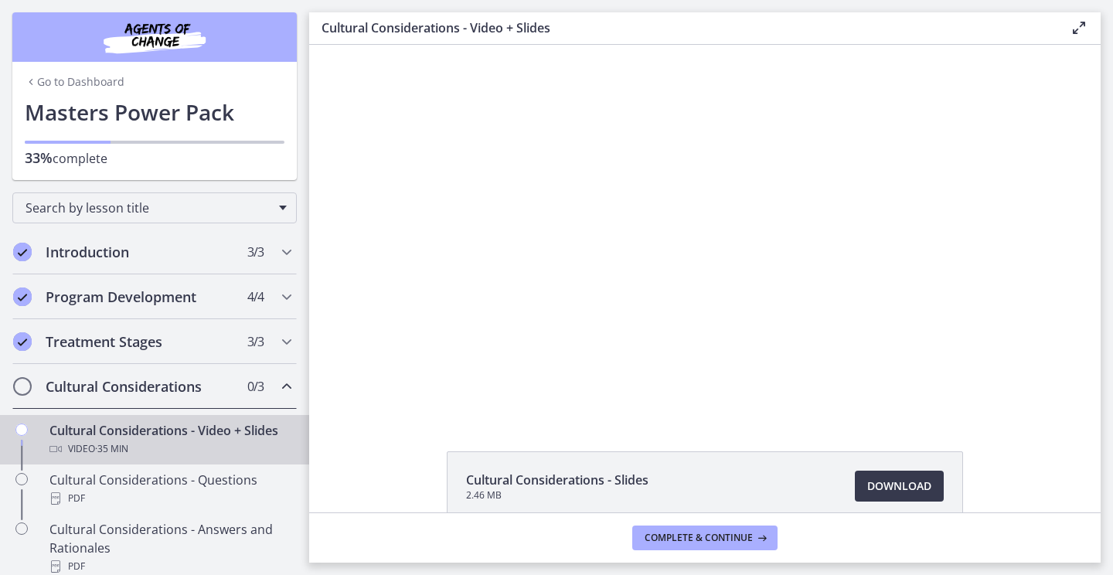
click at [596, 254] on div at bounding box center [704, 230] width 659 height 371
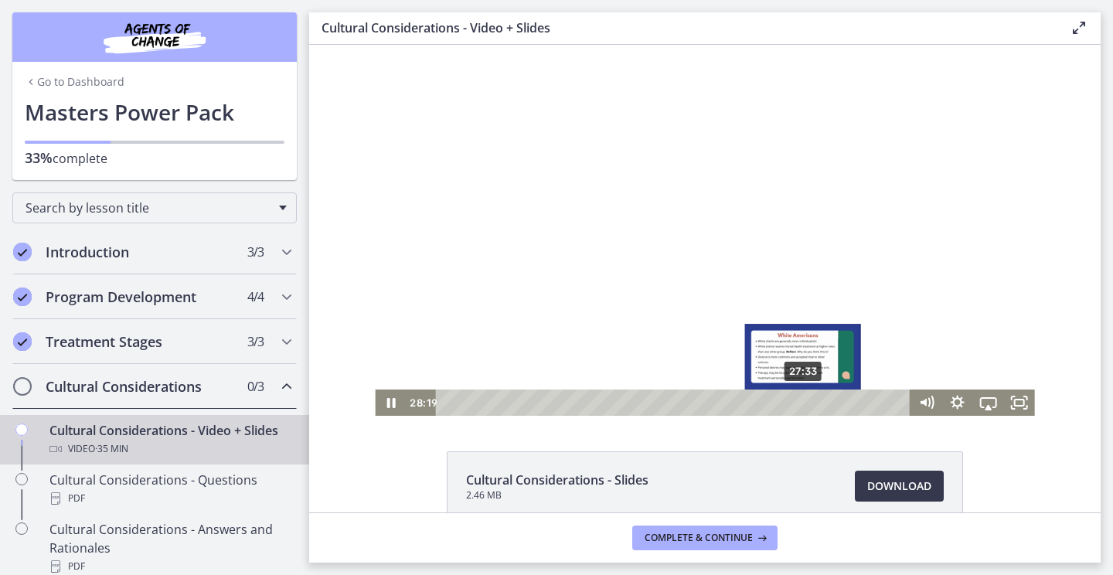
click at [798, 405] on div "27:33" at bounding box center [675, 402] width 456 height 26
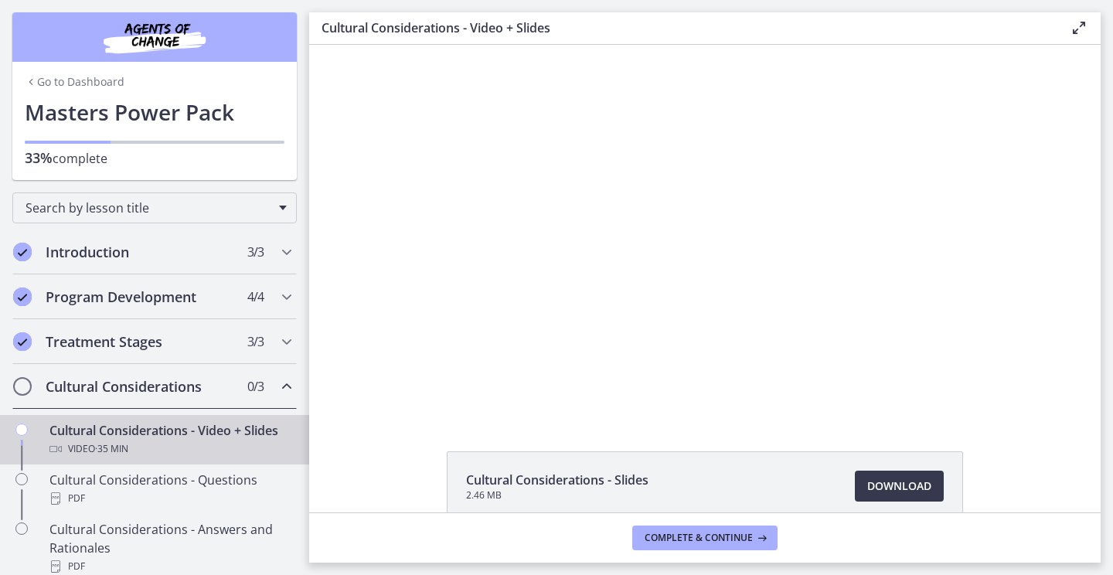
click at [791, 372] on div at bounding box center [704, 230] width 659 height 371
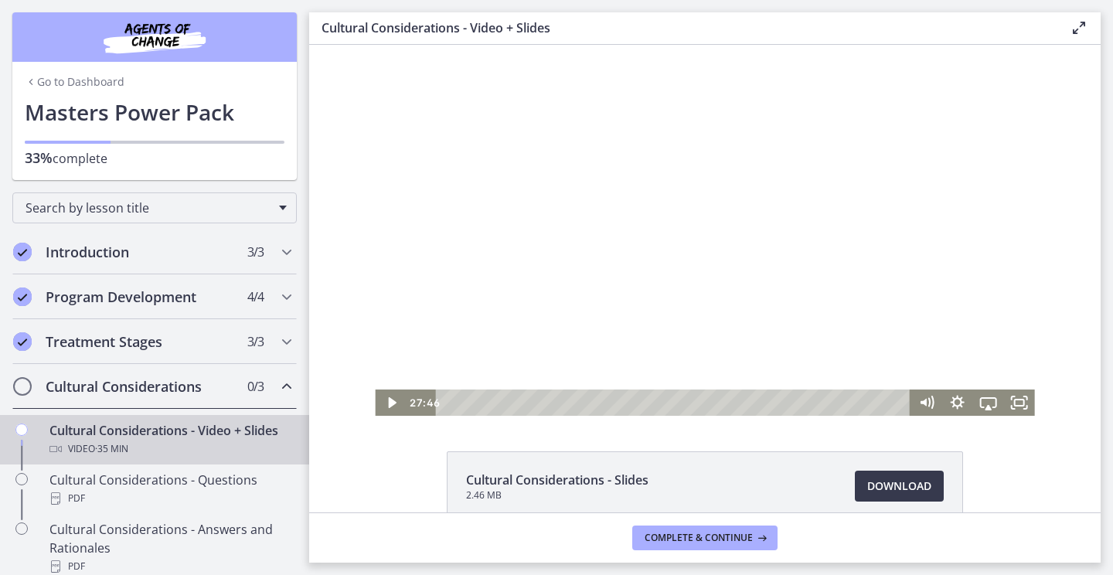
click at [859, 350] on div at bounding box center [704, 230] width 659 height 371
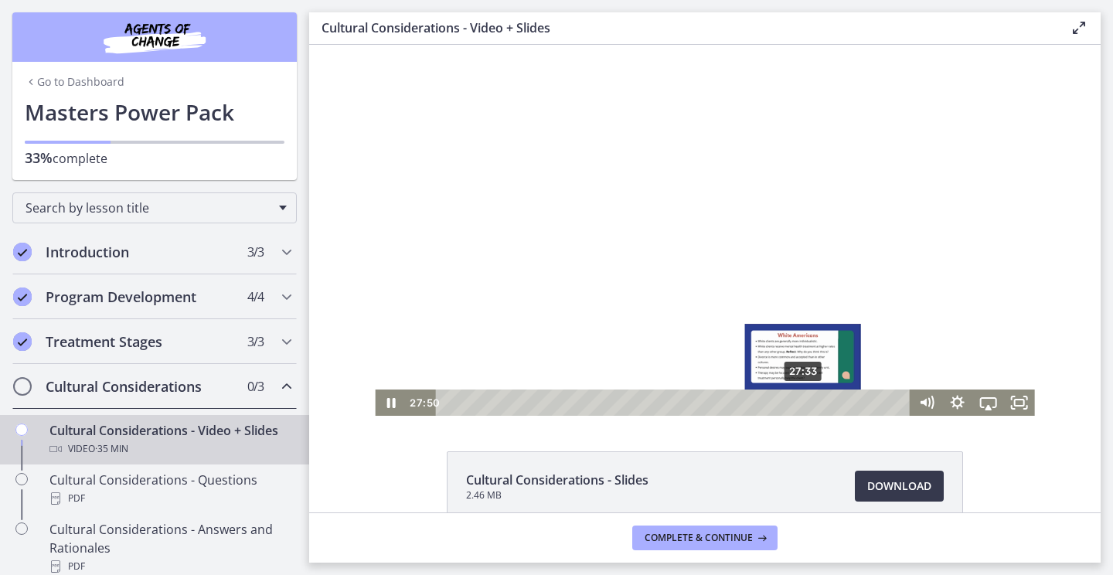
click at [802, 405] on div "Playbar" at bounding box center [806, 402] width 8 height 8
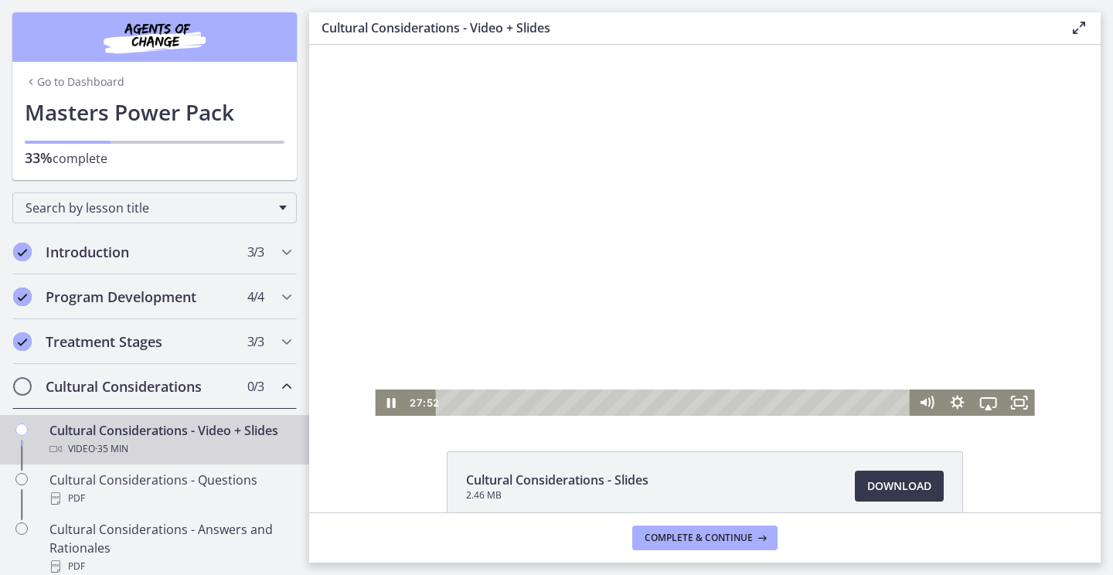
click at [704, 361] on div at bounding box center [704, 230] width 659 height 371
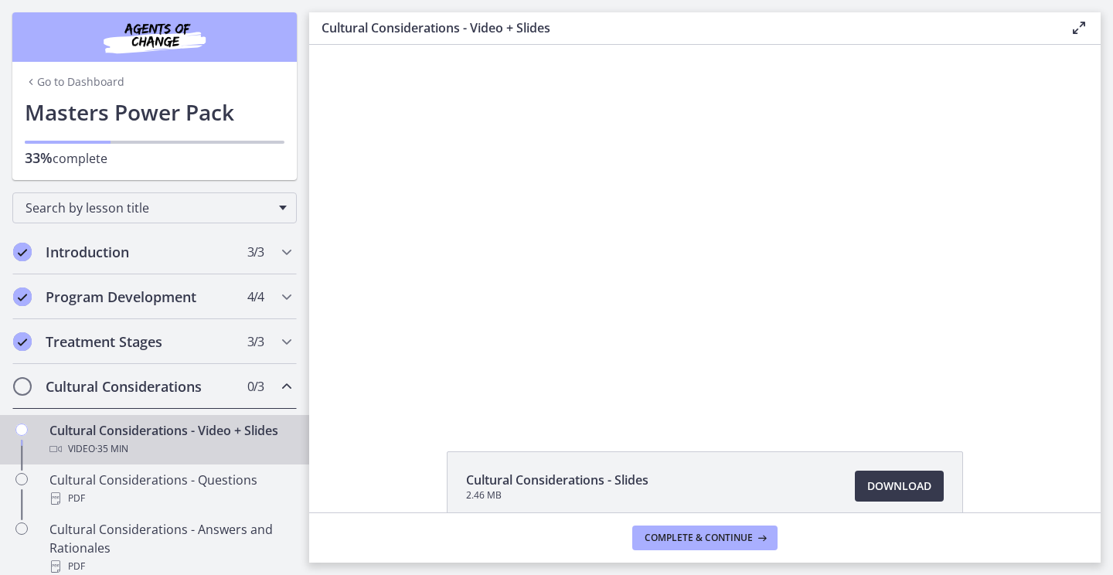
click at [704, 361] on div at bounding box center [704, 230] width 659 height 371
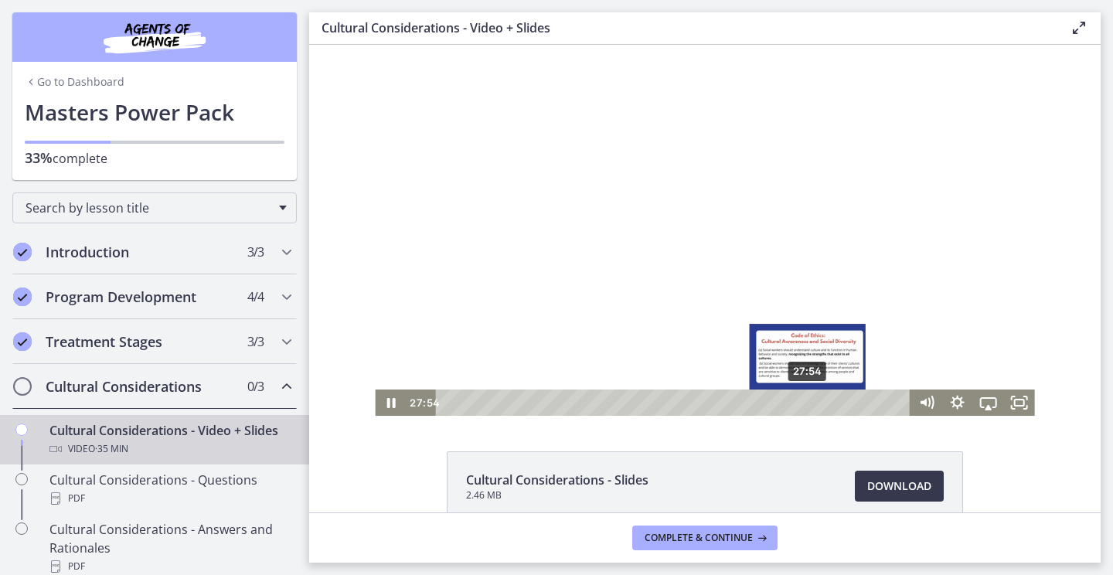
click at [803, 402] on div "Playbar" at bounding box center [807, 402] width 8 height 8
click at [804, 404] on div "Playbar" at bounding box center [808, 402] width 8 height 8
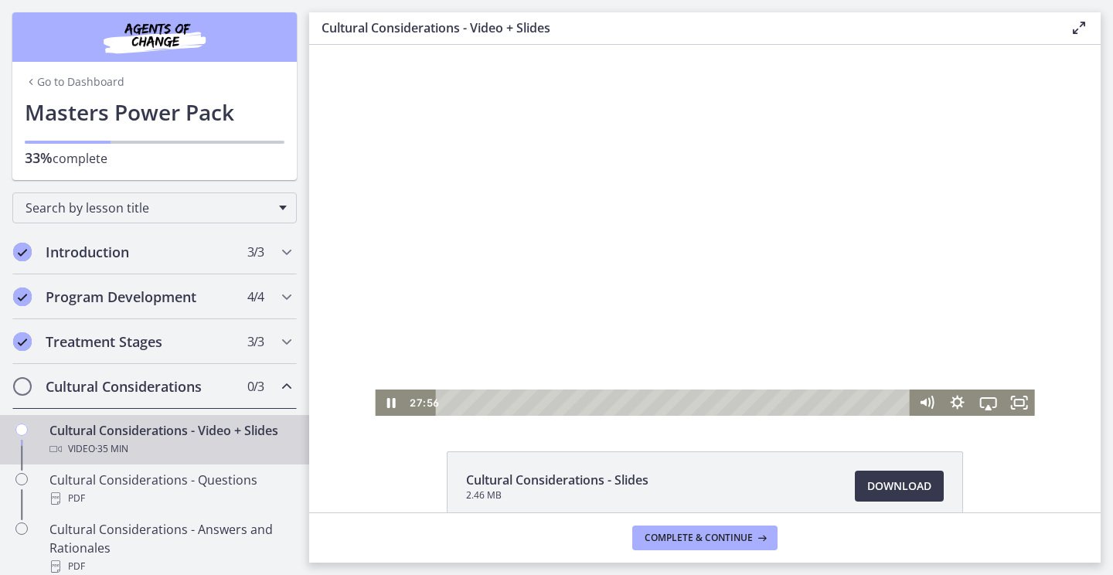
click at [835, 345] on div at bounding box center [704, 230] width 659 height 371
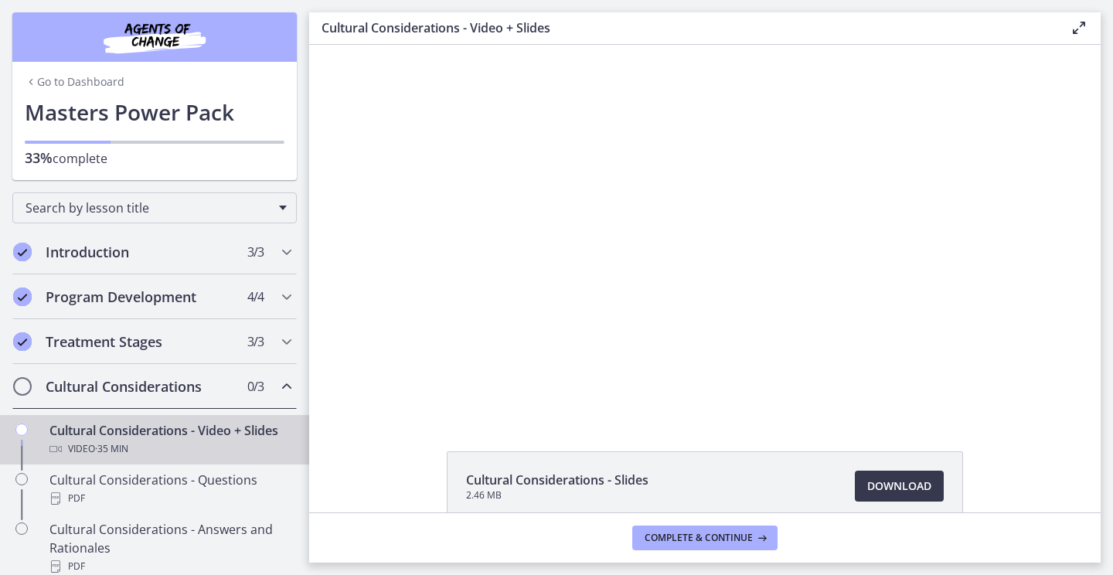
click at [835, 345] on div at bounding box center [704, 230] width 659 height 371
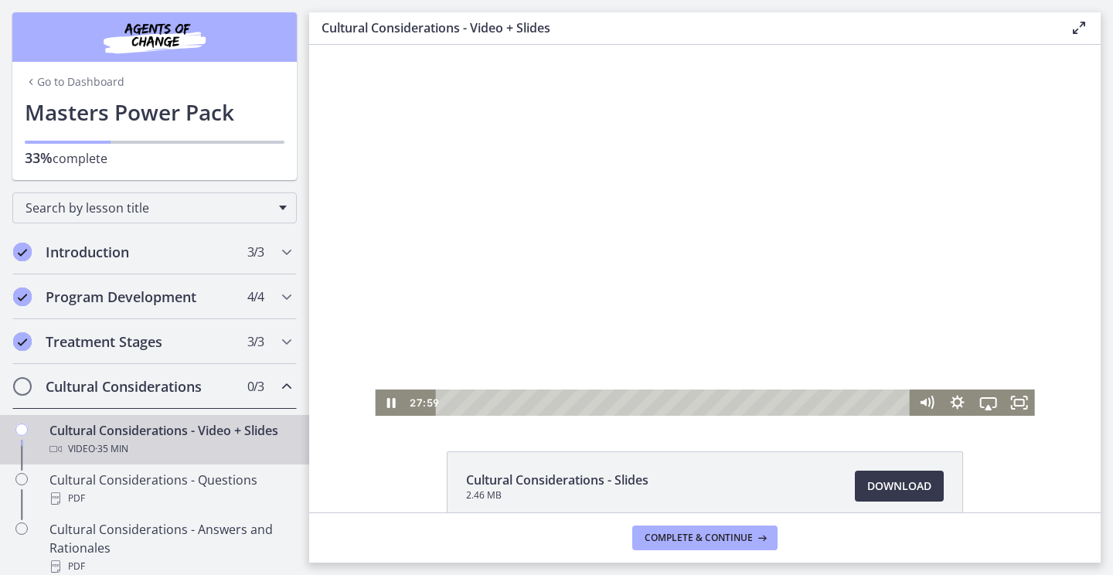
click at [835, 345] on div at bounding box center [704, 230] width 659 height 371
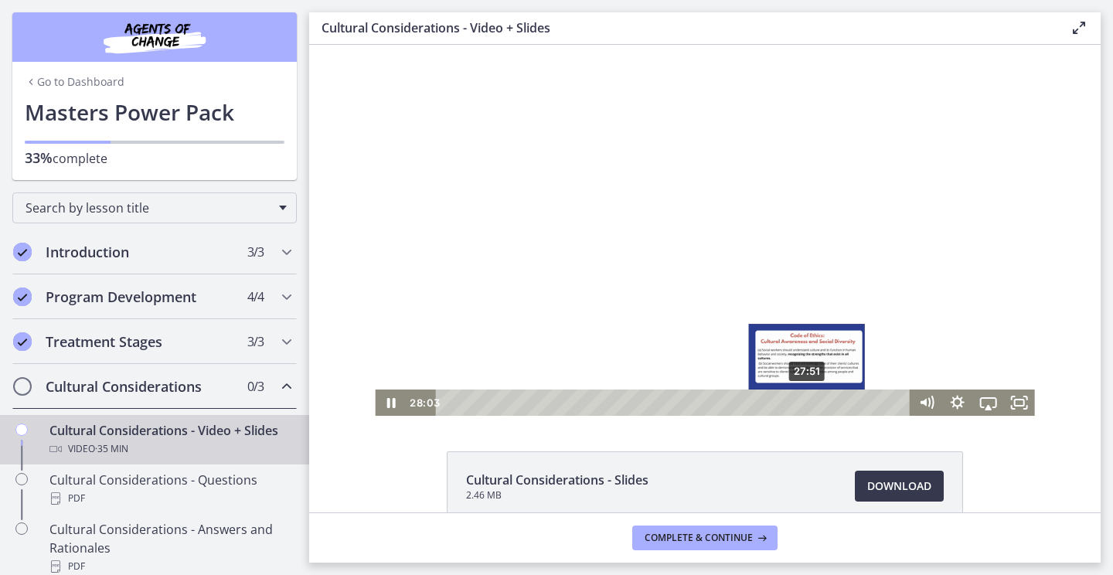
click at [805, 401] on div "Playbar" at bounding box center [809, 402] width 8 height 8
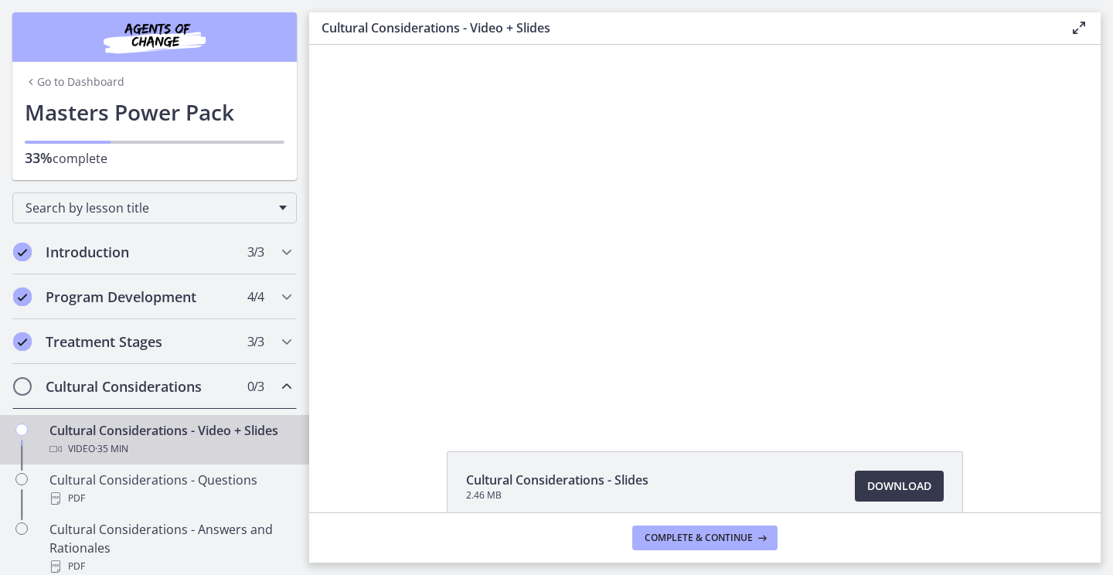
click at [911, 311] on div at bounding box center [704, 230] width 659 height 371
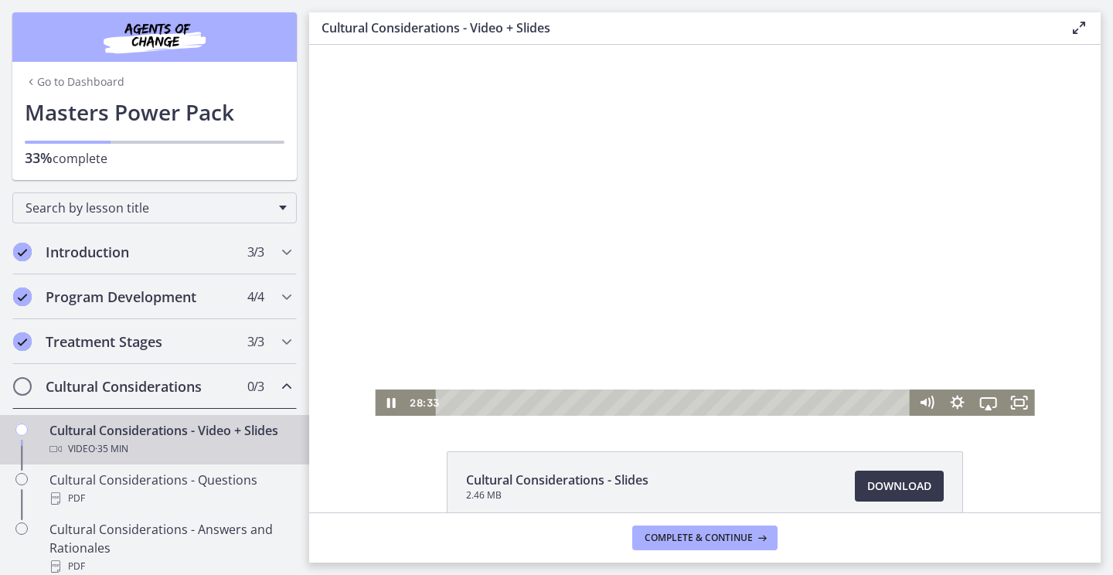
click at [891, 291] on div at bounding box center [704, 230] width 659 height 371
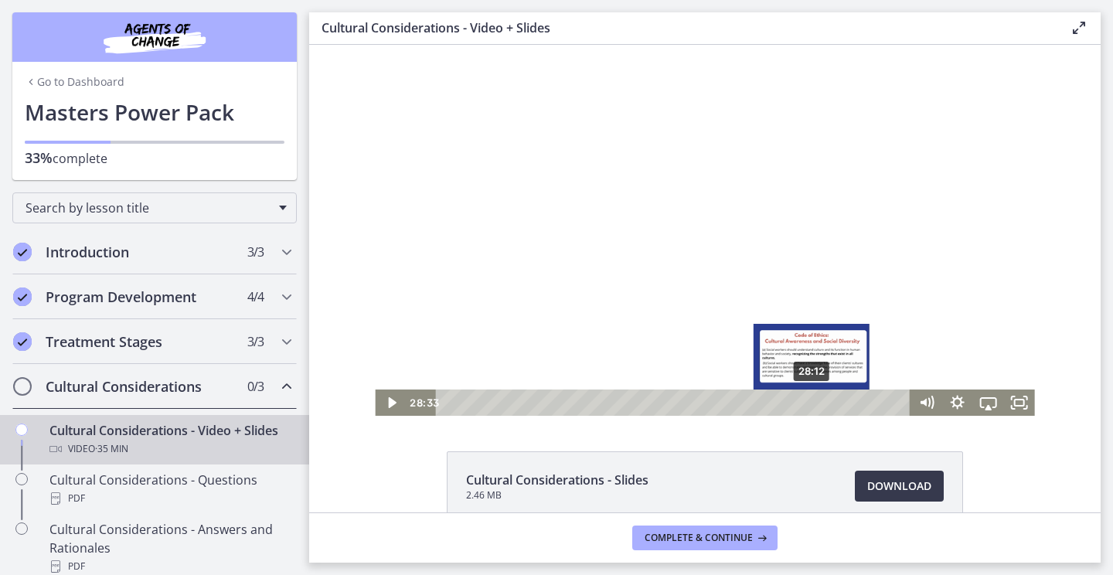
click at [811, 405] on div "Playbar" at bounding box center [815, 402] width 8 height 8
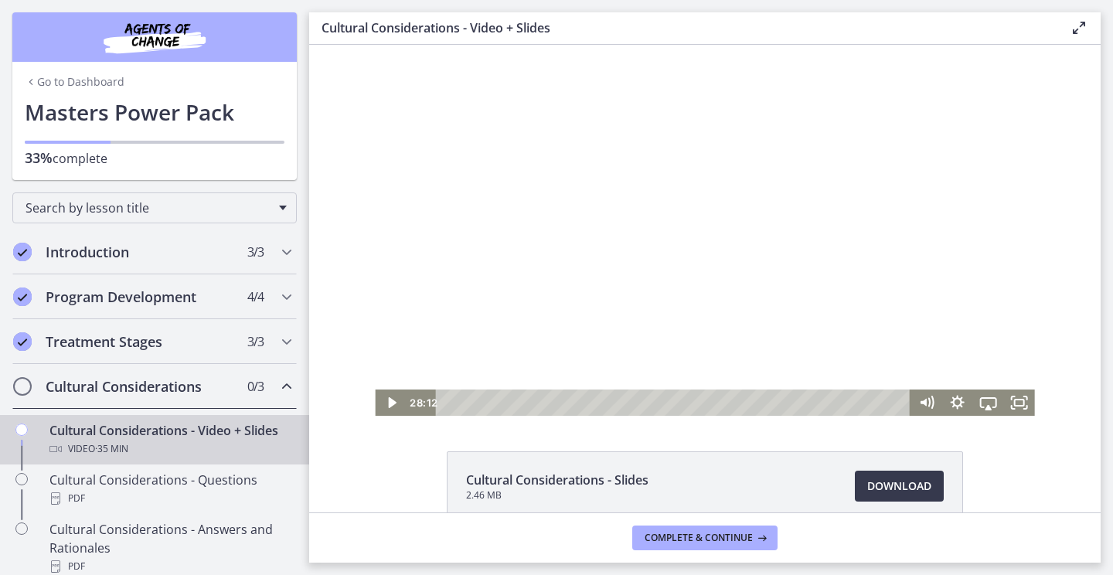
click at [874, 267] on div at bounding box center [704, 230] width 659 height 371
click at [811, 274] on div at bounding box center [704, 230] width 659 height 371
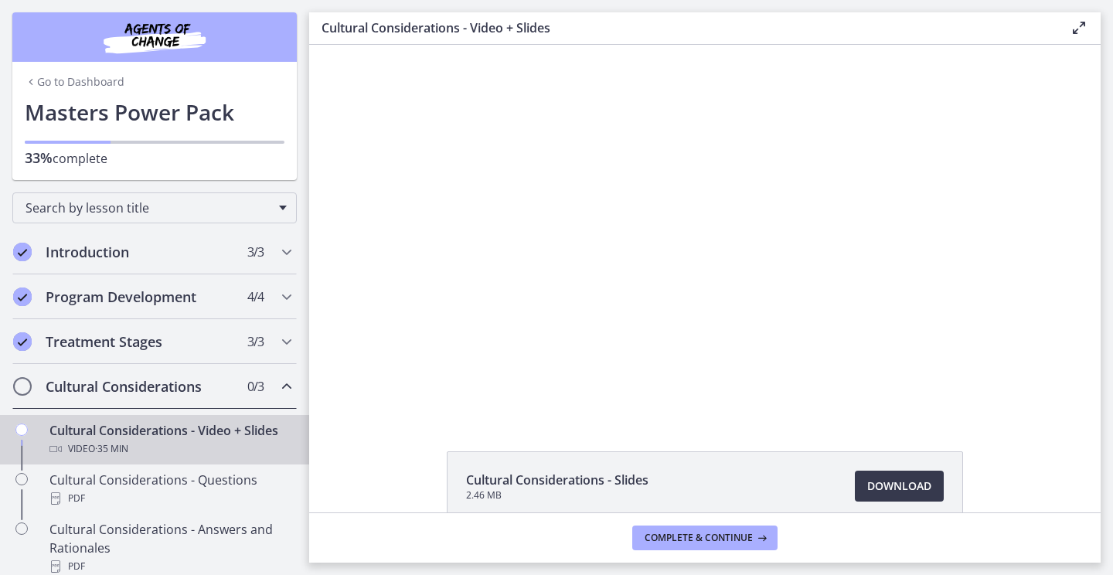
click at [811, 274] on div at bounding box center [704, 230] width 659 height 371
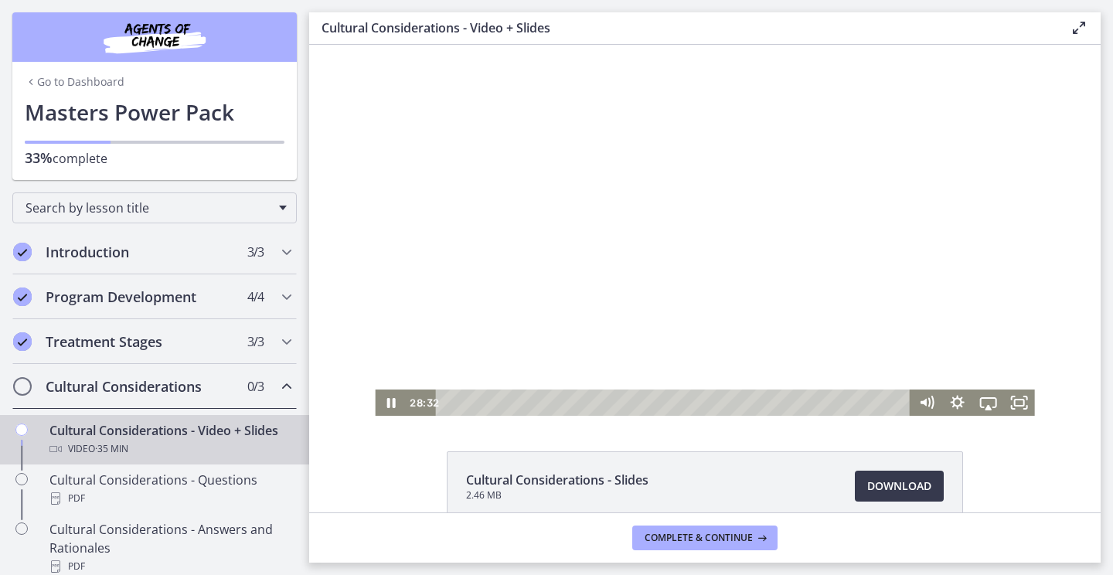
click at [700, 260] on div at bounding box center [704, 230] width 659 height 371
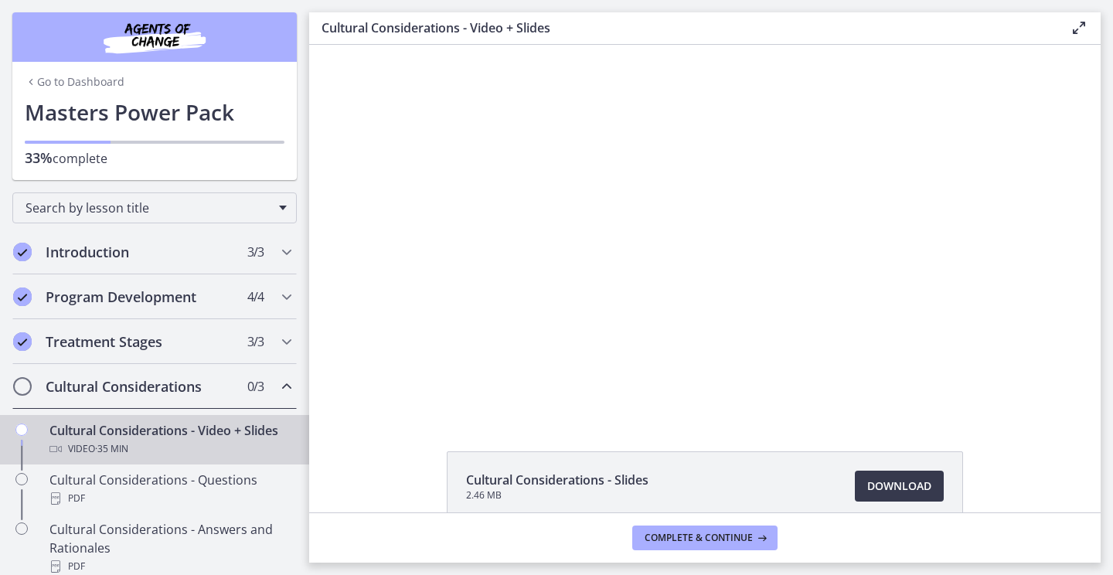
click at [700, 260] on div at bounding box center [704, 230] width 659 height 371
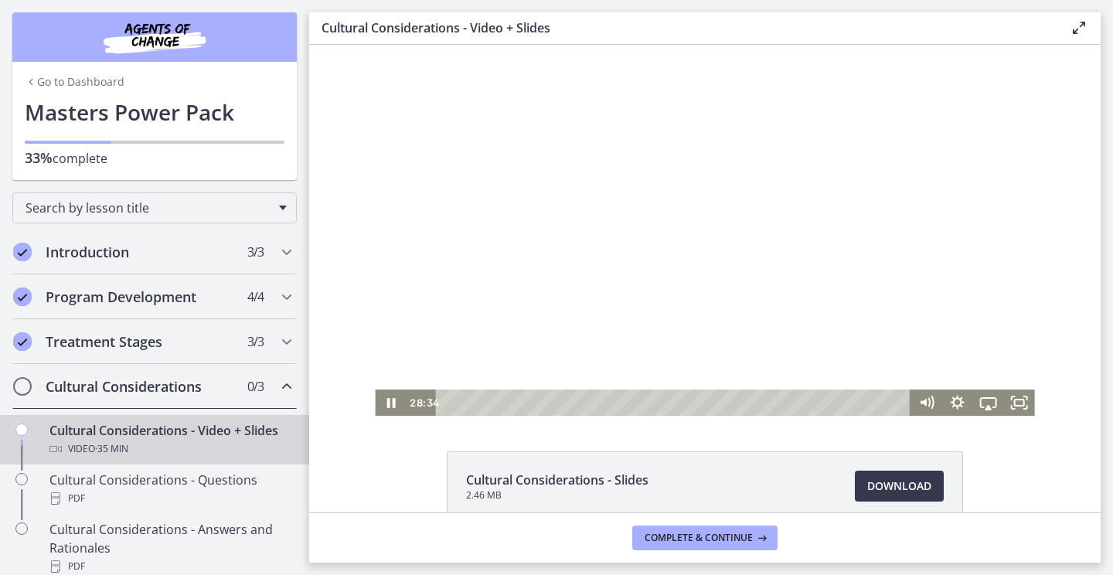
click at [700, 260] on div at bounding box center [704, 230] width 659 height 371
click at [701, 262] on div at bounding box center [704, 230] width 659 height 371
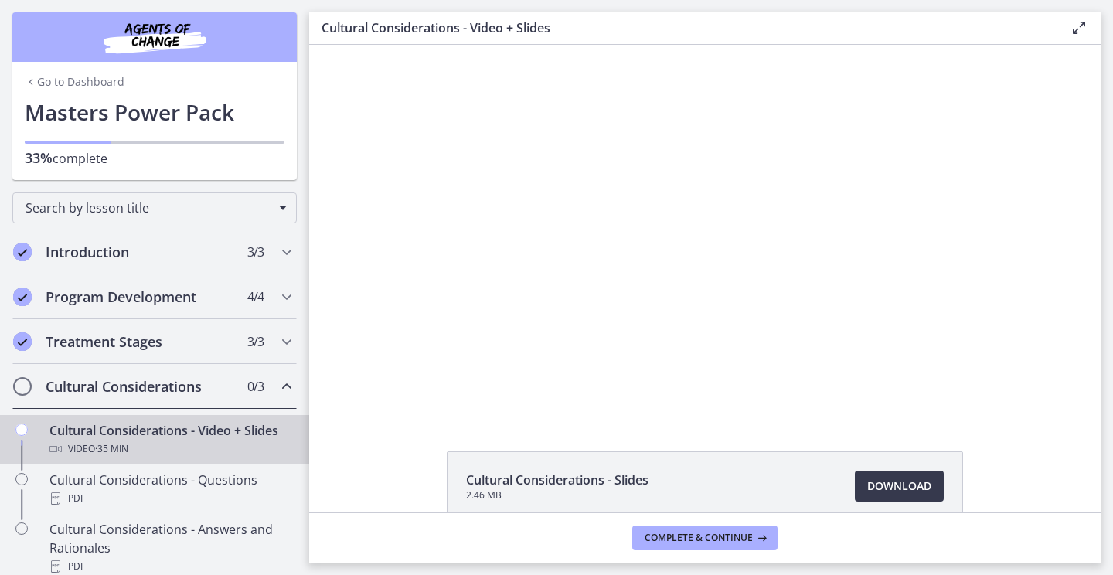
click at [701, 262] on div at bounding box center [704, 230] width 659 height 371
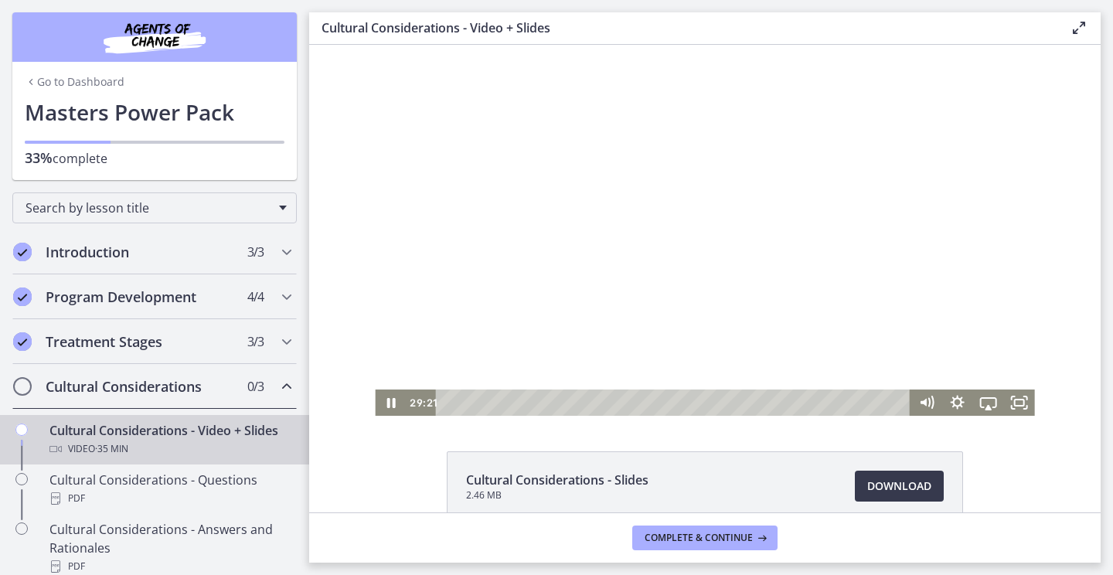
click at [702, 262] on div at bounding box center [704, 230] width 659 height 371
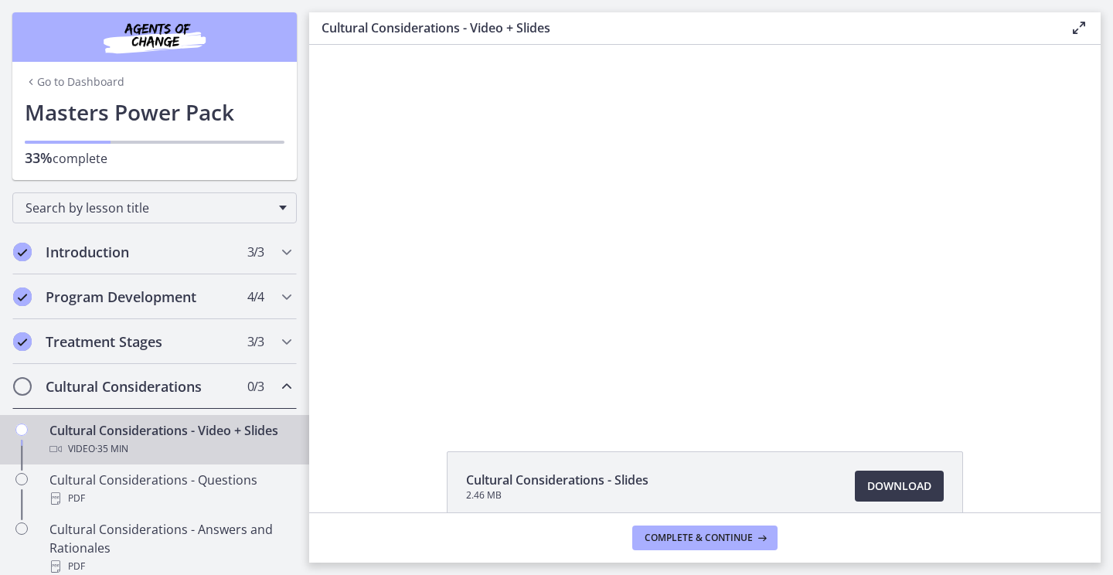
click at [702, 262] on div at bounding box center [704, 230] width 659 height 371
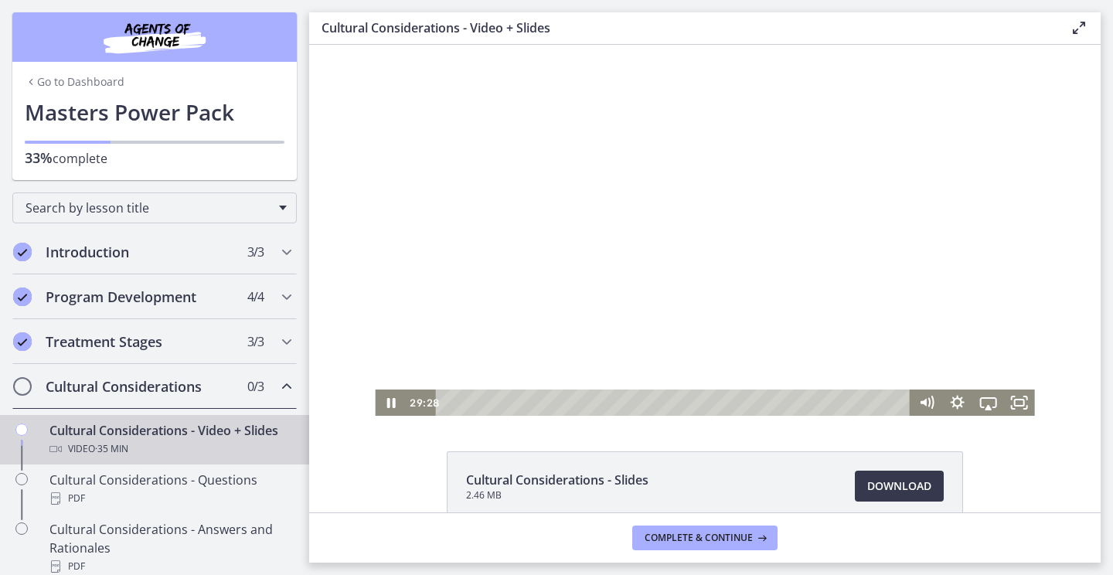
click at [701, 252] on div at bounding box center [704, 230] width 659 height 371
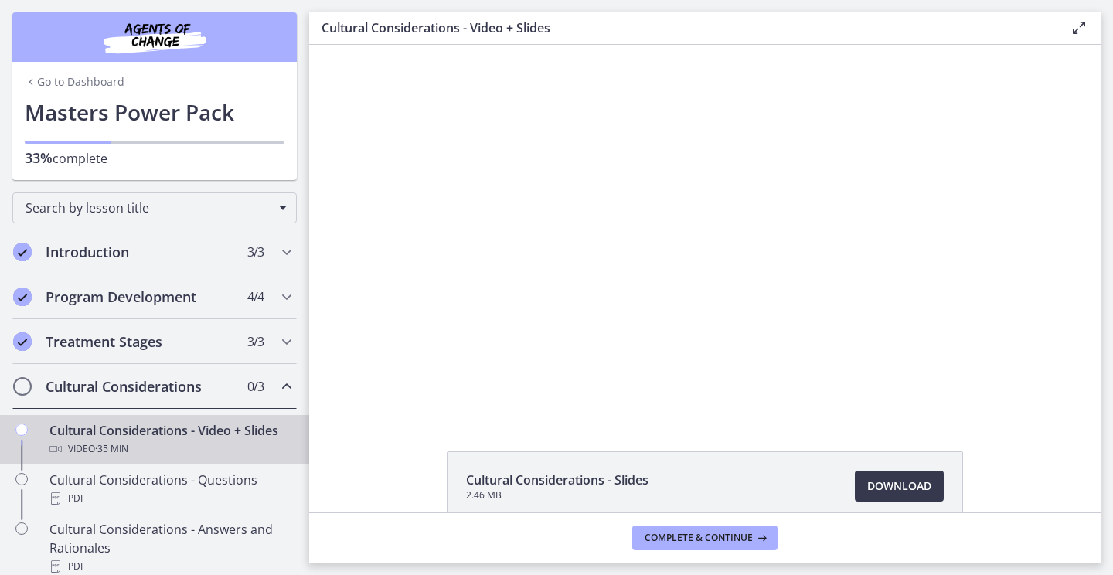
click at [701, 252] on div at bounding box center [704, 230] width 659 height 371
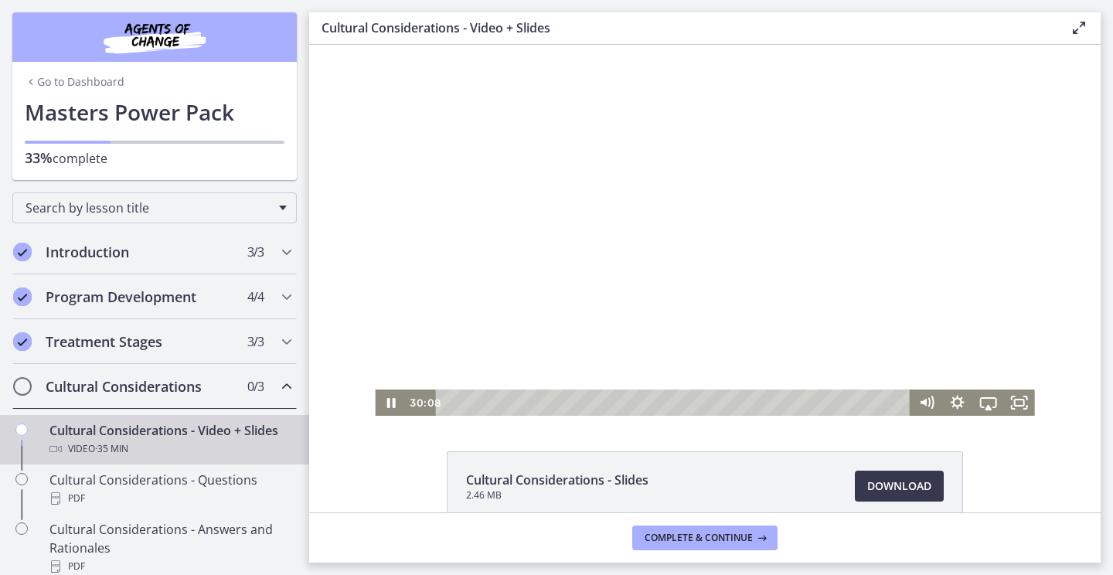
click at [701, 299] on div at bounding box center [704, 230] width 659 height 371
click at [744, 301] on div at bounding box center [704, 230] width 659 height 371
click at [733, 326] on div at bounding box center [704, 230] width 659 height 371
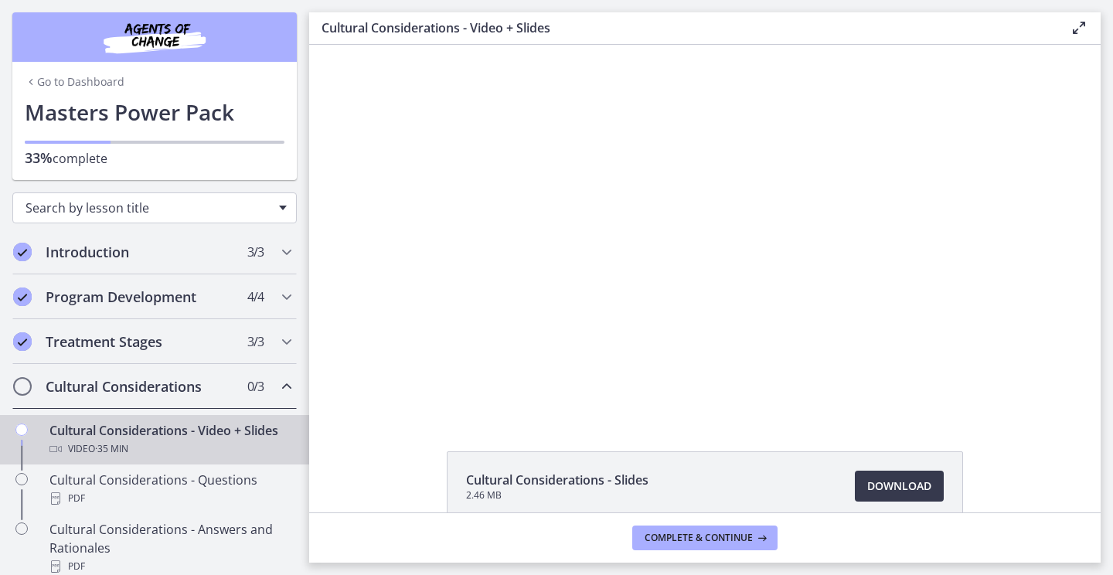
click at [252, 199] on span "Search by lesson title" at bounding box center [148, 207] width 246 height 17
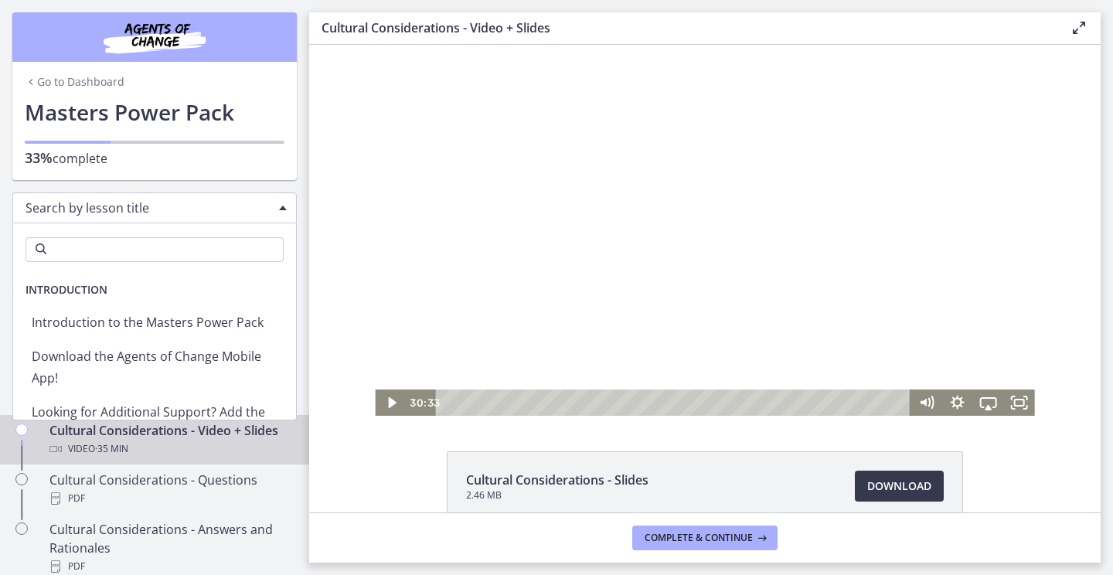
click at [520, 224] on div at bounding box center [704, 230] width 659 height 371
click at [445, 297] on div at bounding box center [704, 230] width 659 height 371
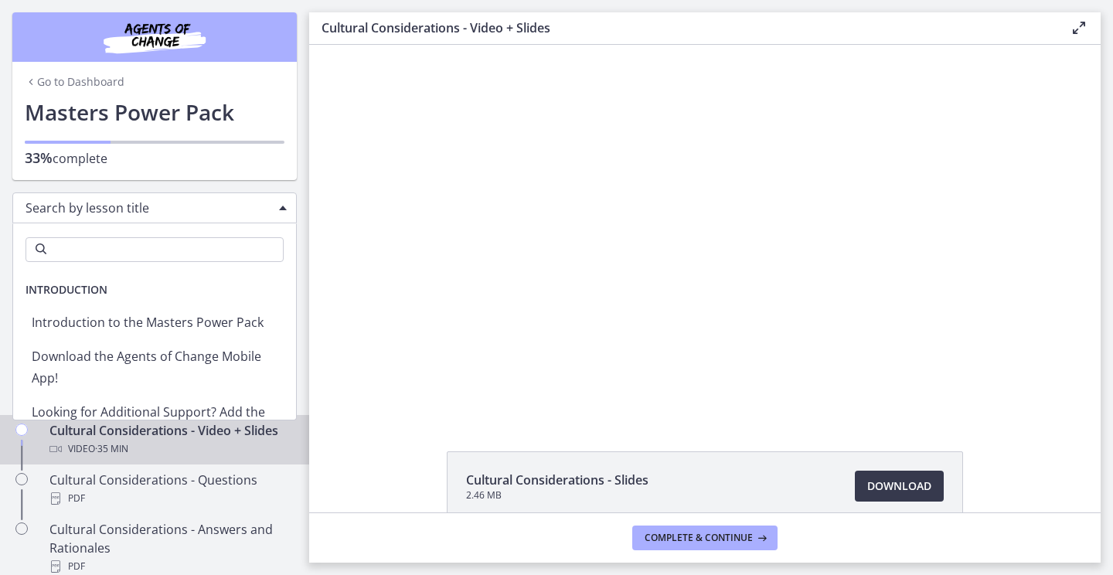
click at [445, 297] on div at bounding box center [704, 230] width 659 height 371
click at [406, 274] on div at bounding box center [704, 230] width 659 height 371
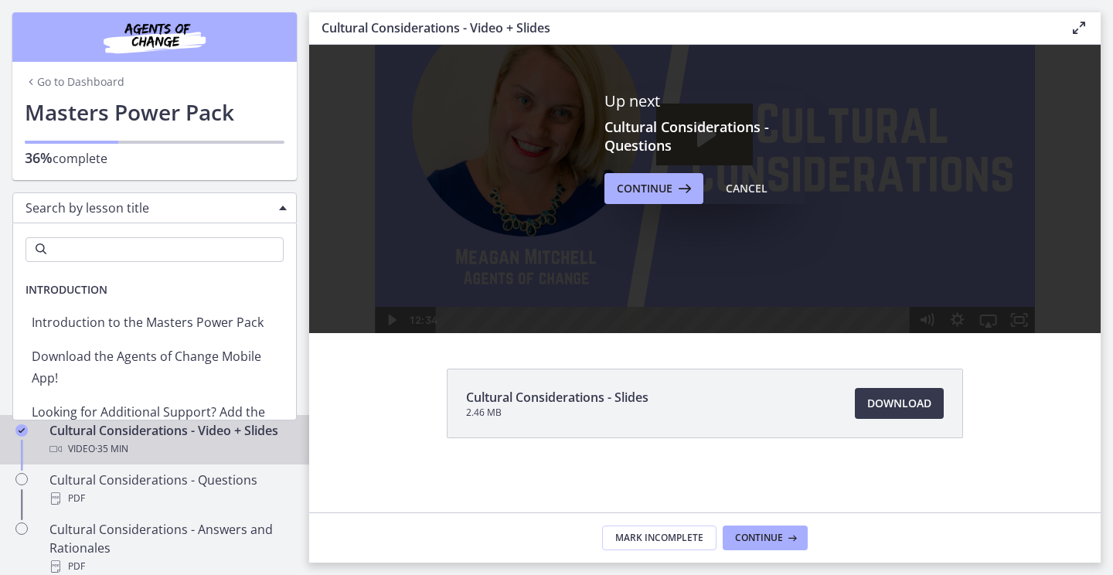
scroll to position [83, 0]
click at [773, 528] on button "Continue" at bounding box center [764, 537] width 85 height 25
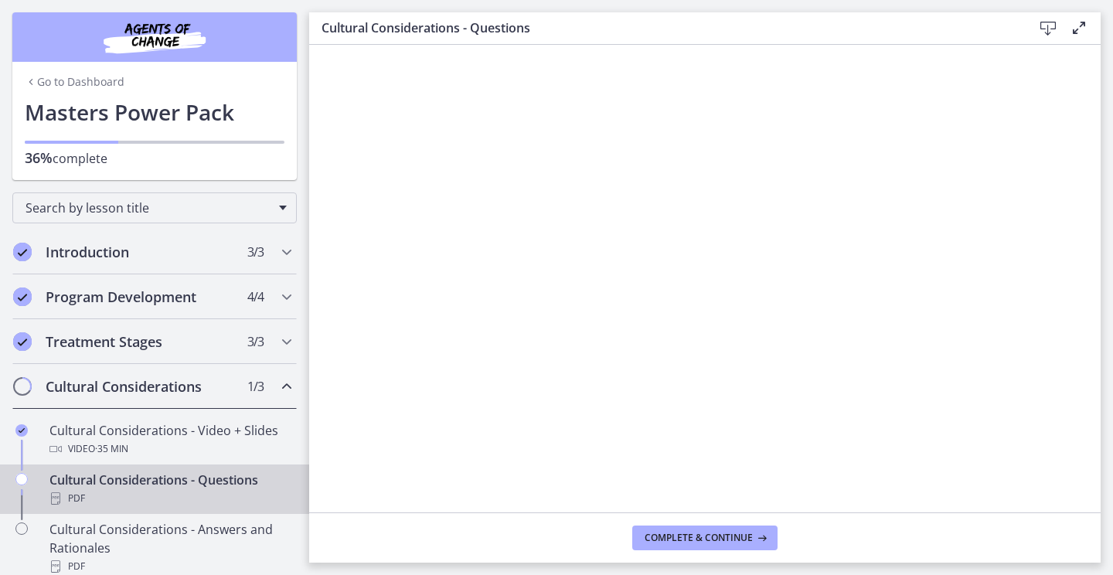
click at [206, 487] on div "Cultural Considerations - Questions PDF" at bounding box center [169, 489] width 241 height 37
drag, startPoint x: 905, startPoint y: 41, endPoint x: 731, endPoint y: 542, distance: 530.0
click at [731, 542] on span "Complete & continue" at bounding box center [698, 538] width 108 height 12
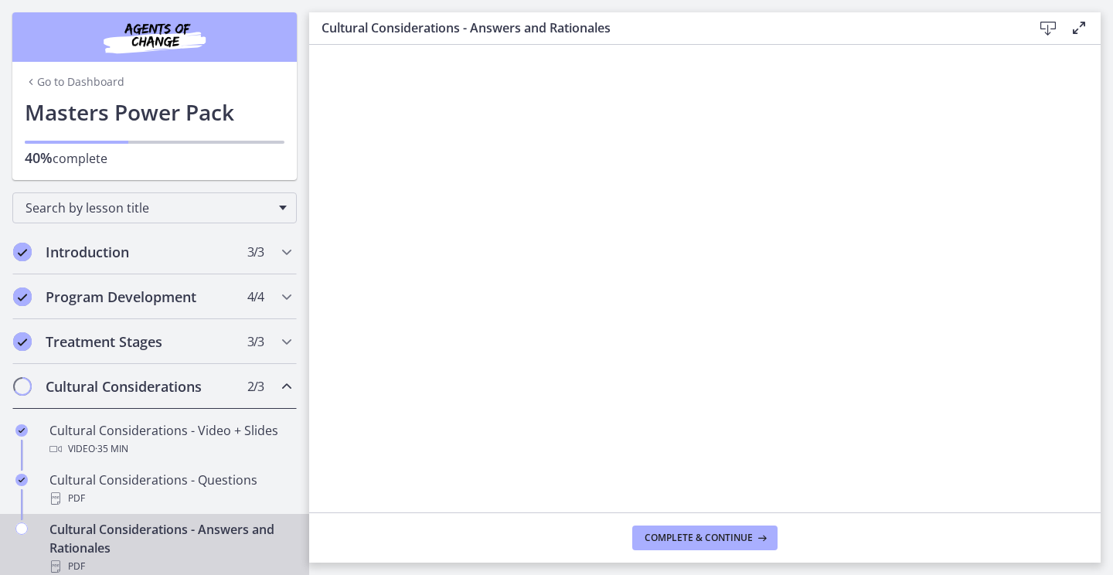
click at [712, 534] on span "Complete & continue" at bounding box center [698, 538] width 108 height 12
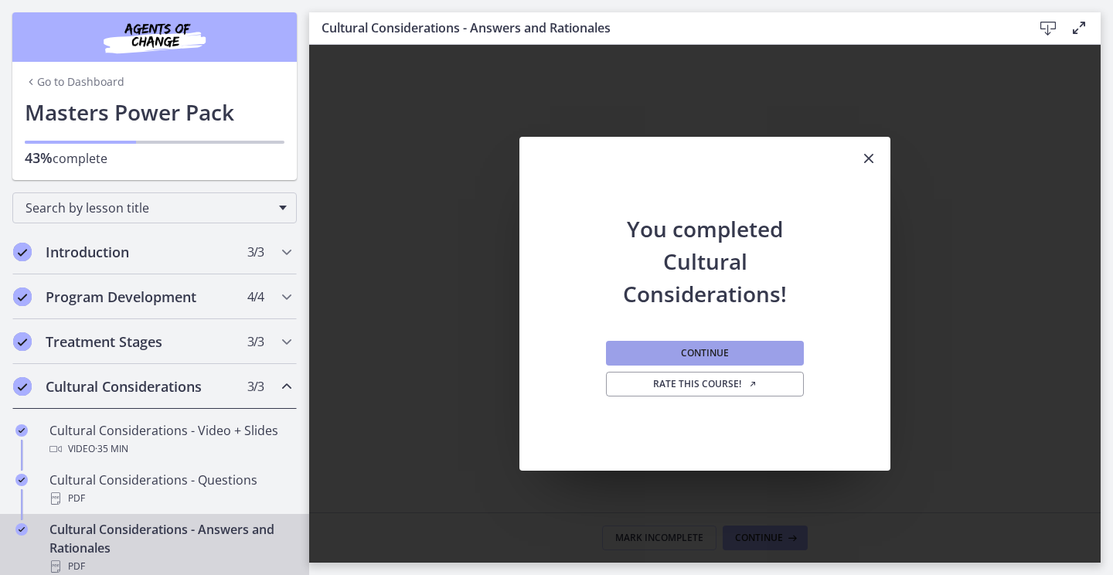
click at [750, 348] on button "Continue" at bounding box center [705, 353] width 198 height 25
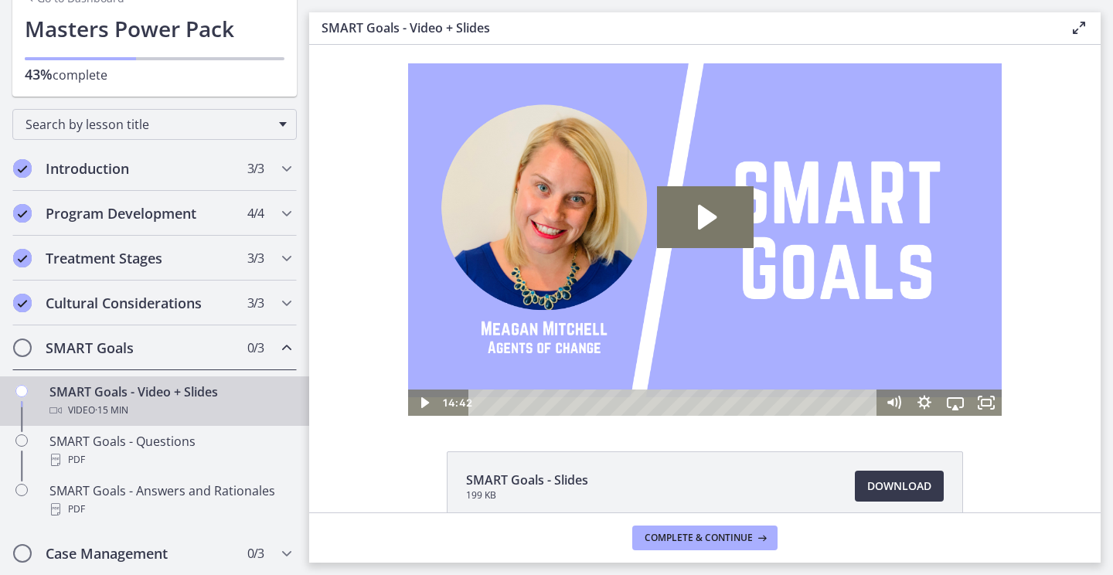
scroll to position [84, 0]
